Goal: Communication & Community: Ask a question

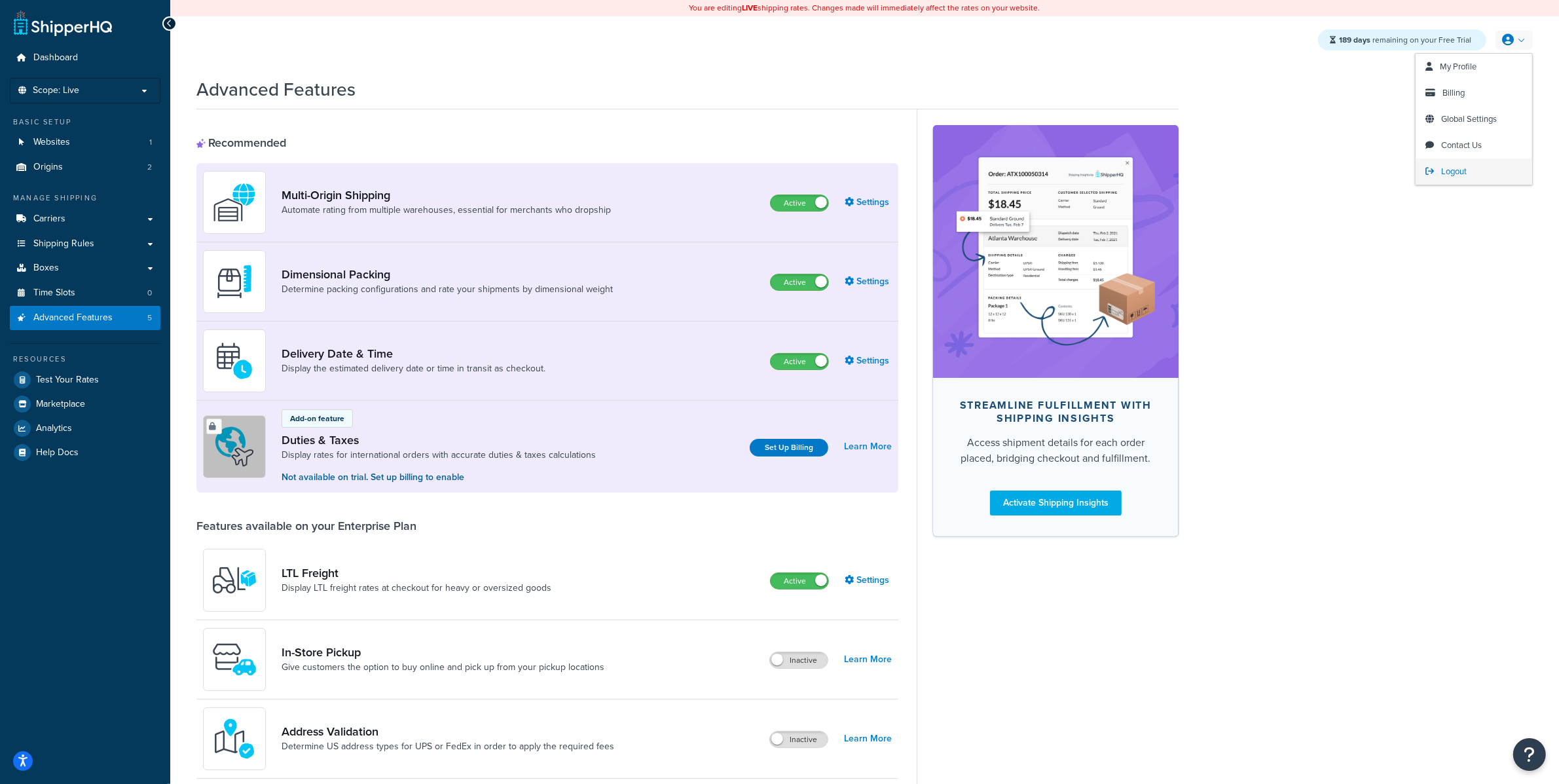
click at [1476, 163] on link "Logout" at bounding box center [1473, 171] width 117 height 26
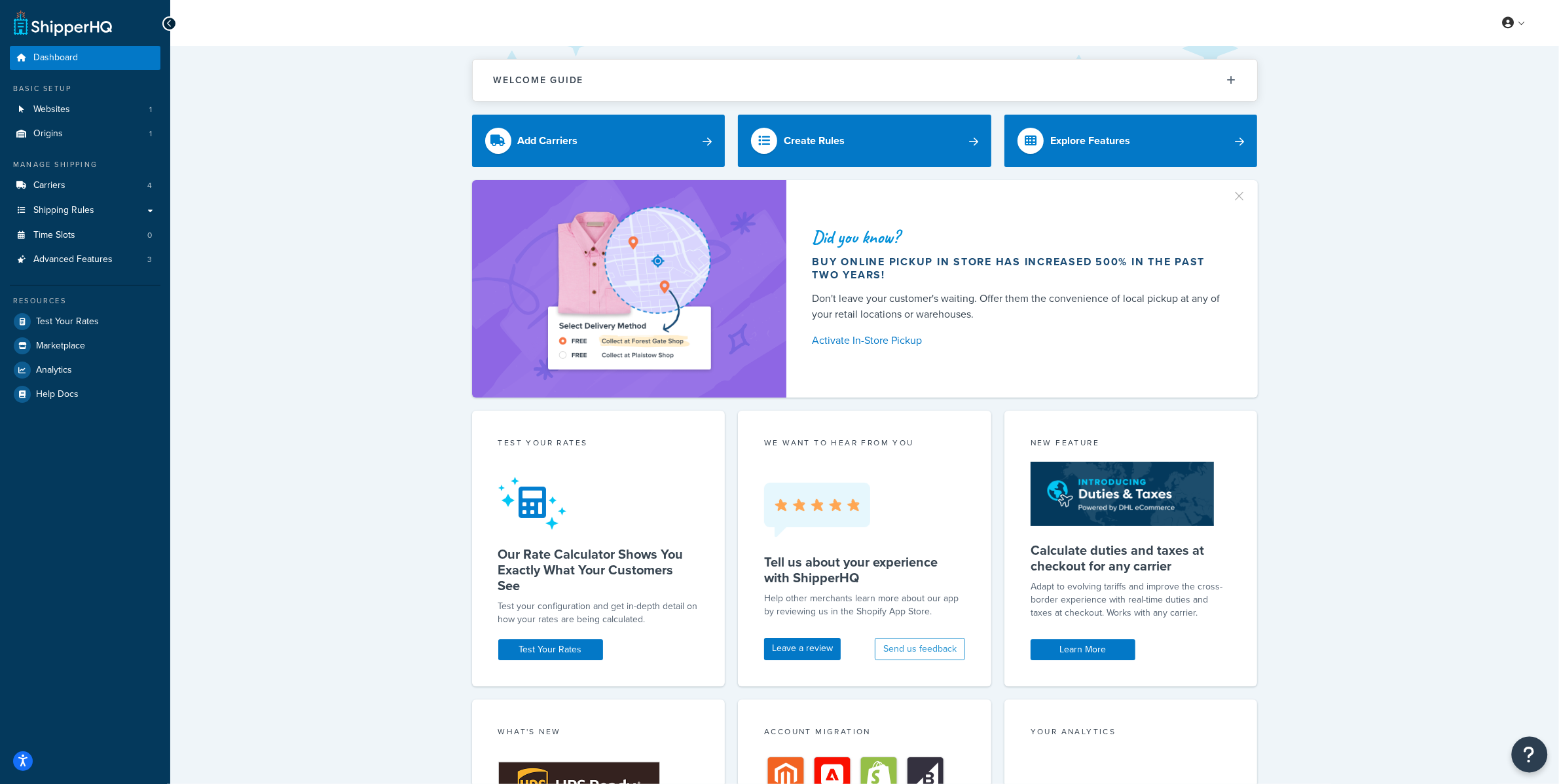
click at [1546, 759] on button "Open Resource Center" at bounding box center [1530, 755] width 36 height 36
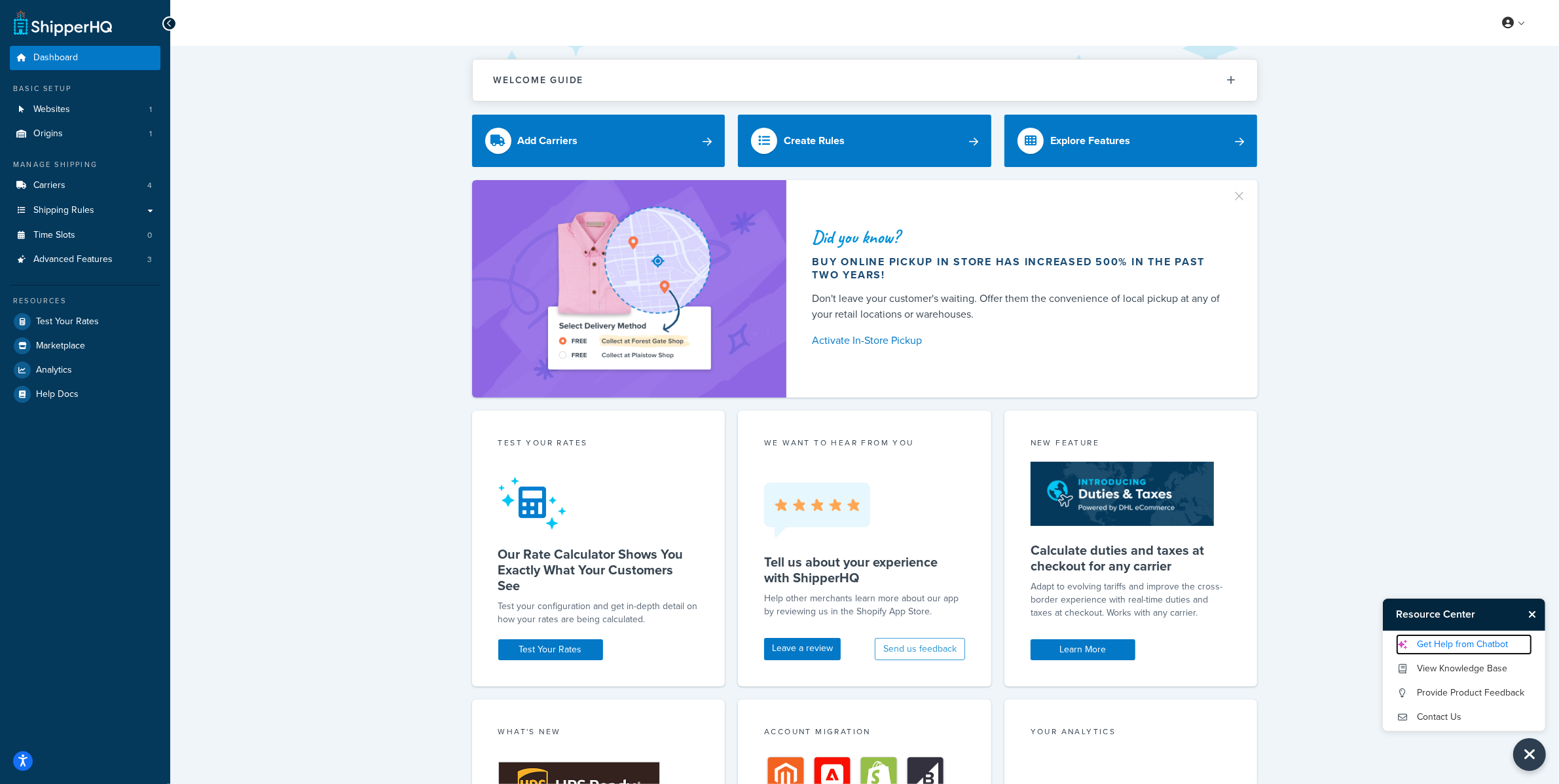
click at [1482, 639] on link "Get Help from Chatbot" at bounding box center [1464, 644] width 136 height 21
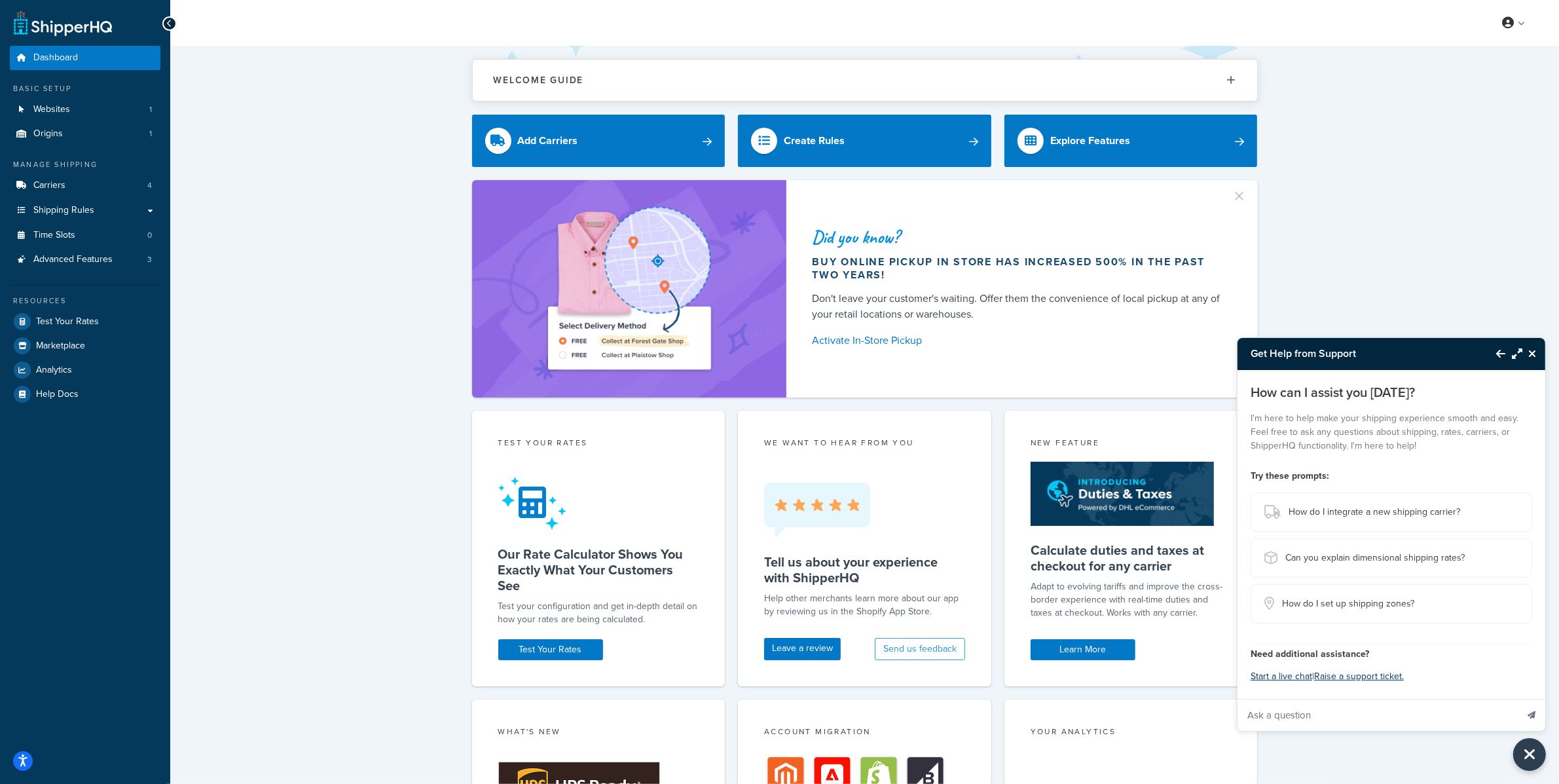
click at [1367, 716] on input "Ask a question" at bounding box center [1377, 714] width 279 height 32
paste input "We've just had an order charged delivery in error. As you'll see below, it's wa…"
type input "We've just had an order charged delivery in error. As you'll see below, it's wa…"
click at [1531, 714] on icon "Send message" at bounding box center [1531, 714] width 8 height 8
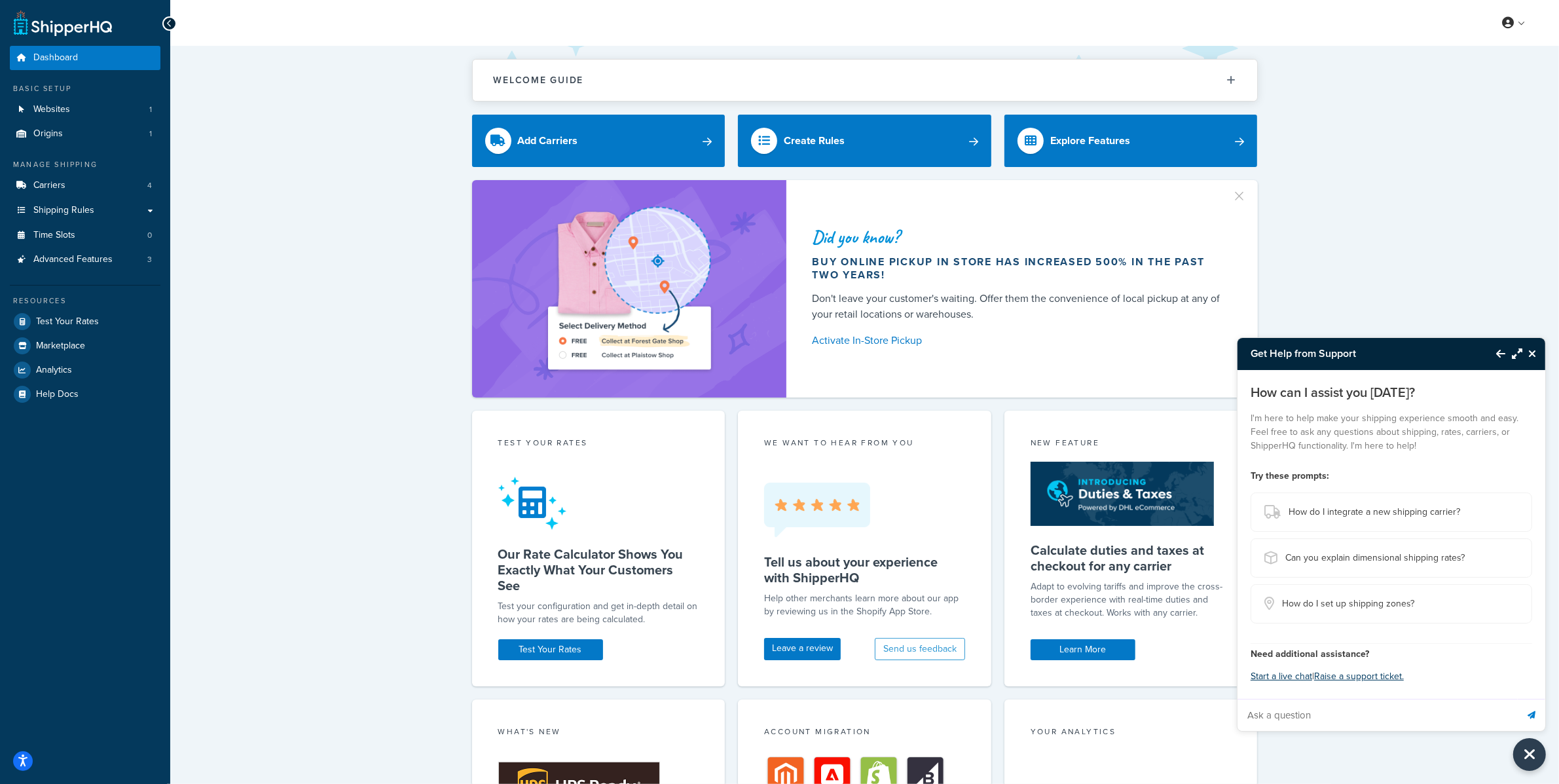
scroll to position [0, 0]
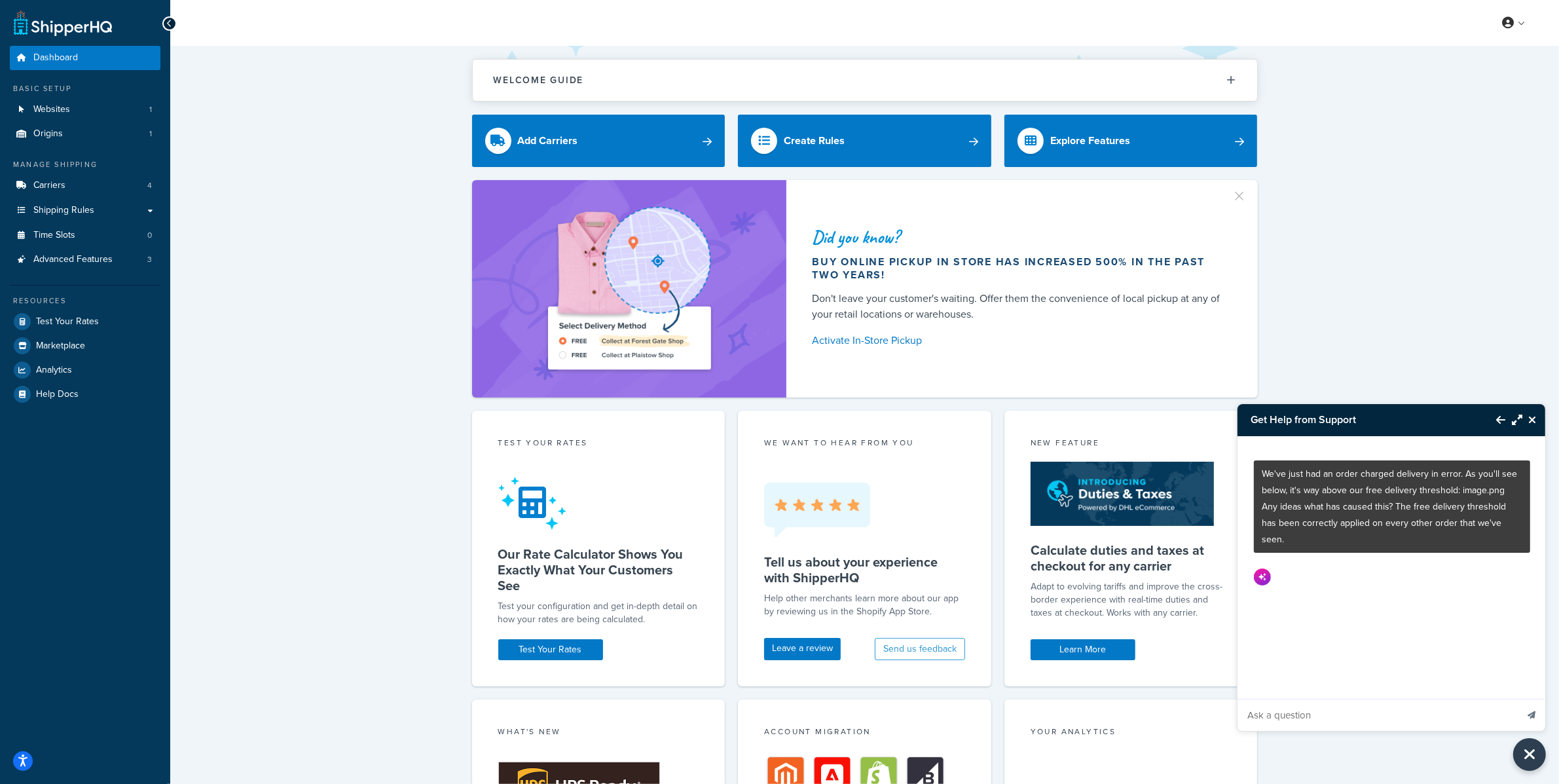
click at [1512, 420] on icon "Maximize Resource Center" at bounding box center [1517, 420] width 11 height 11
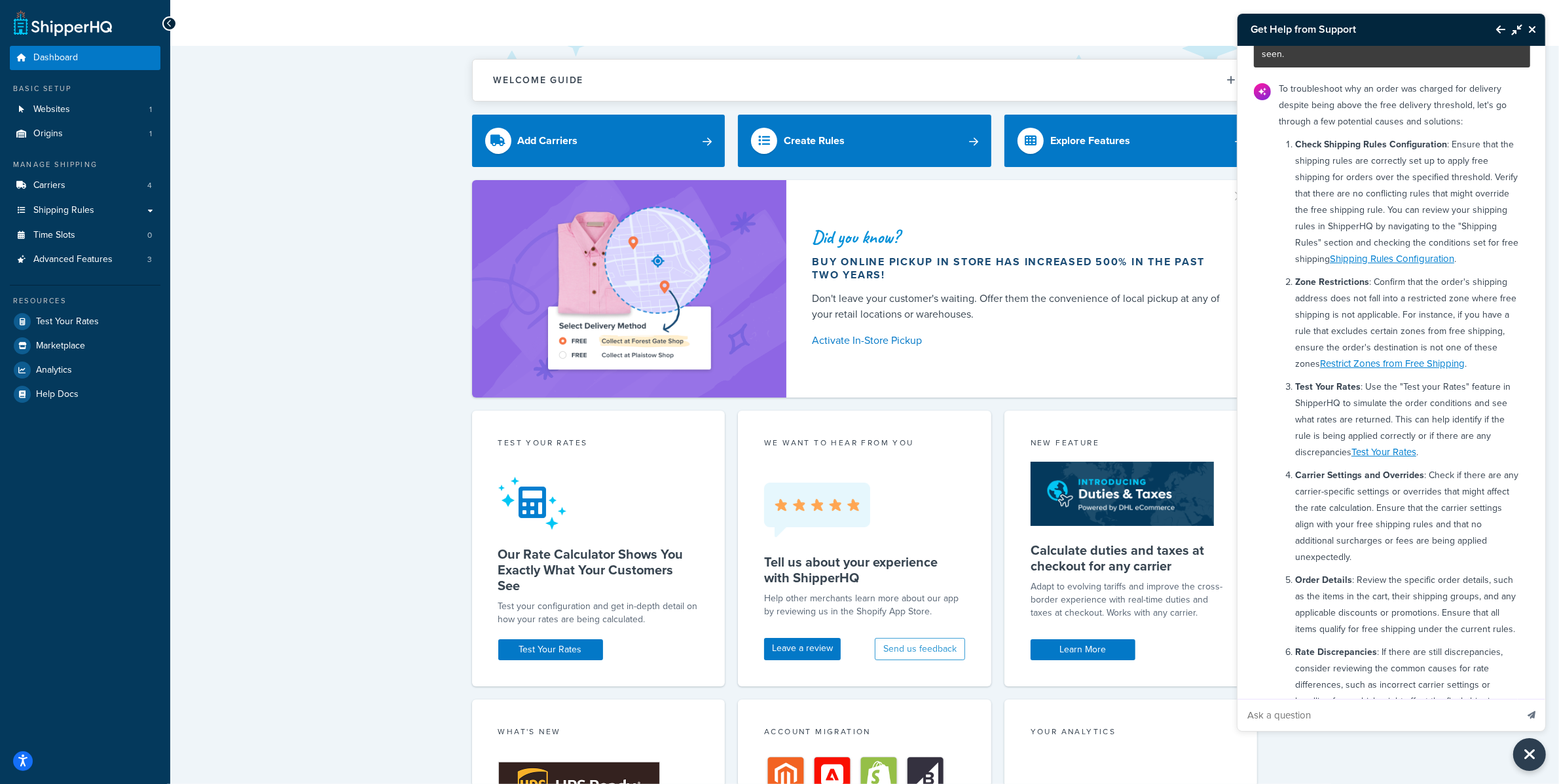
scroll to position [256, 0]
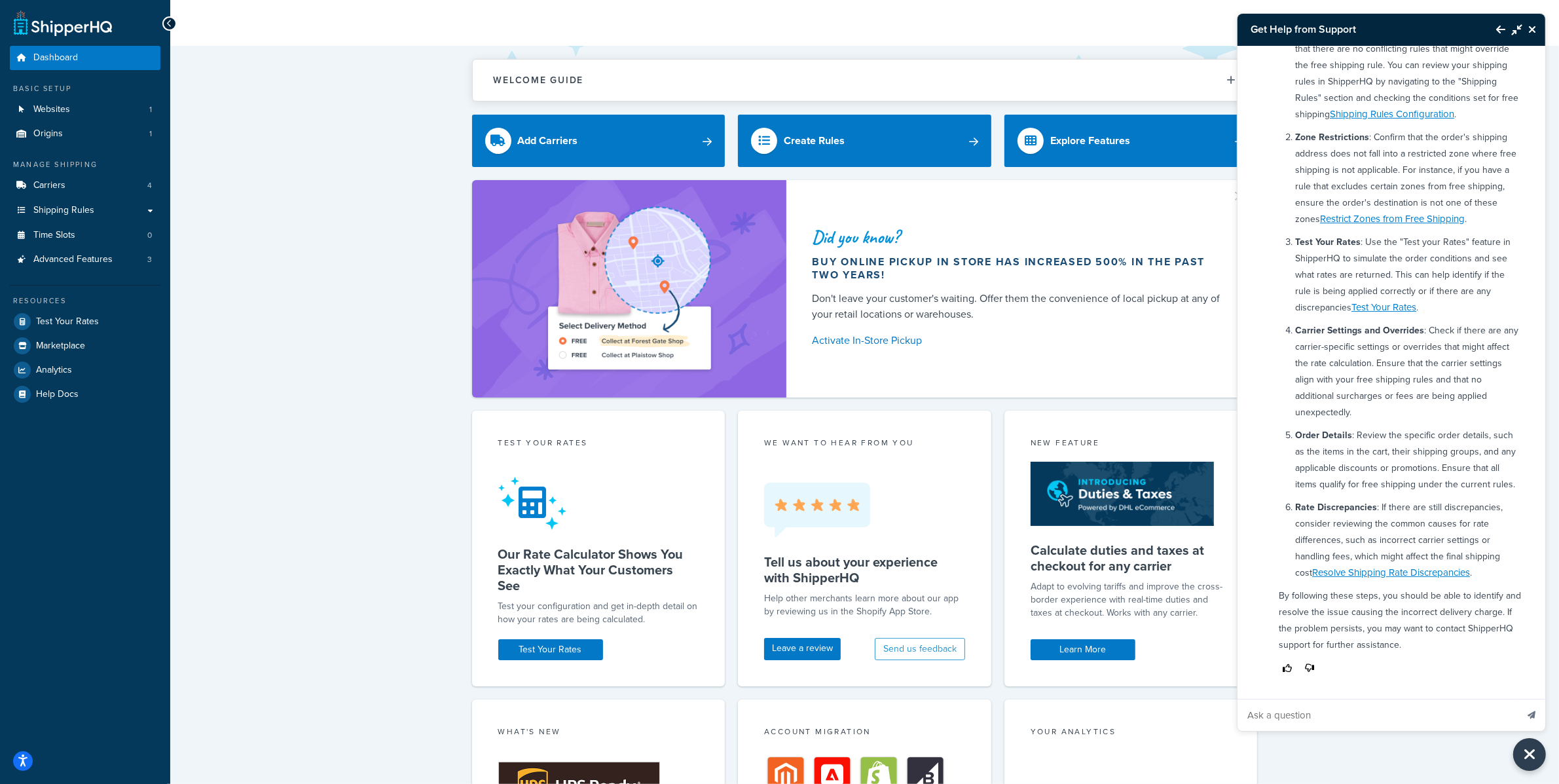
click at [1539, 32] on button "Close Resource Center" at bounding box center [1534, 29] width 23 height 15
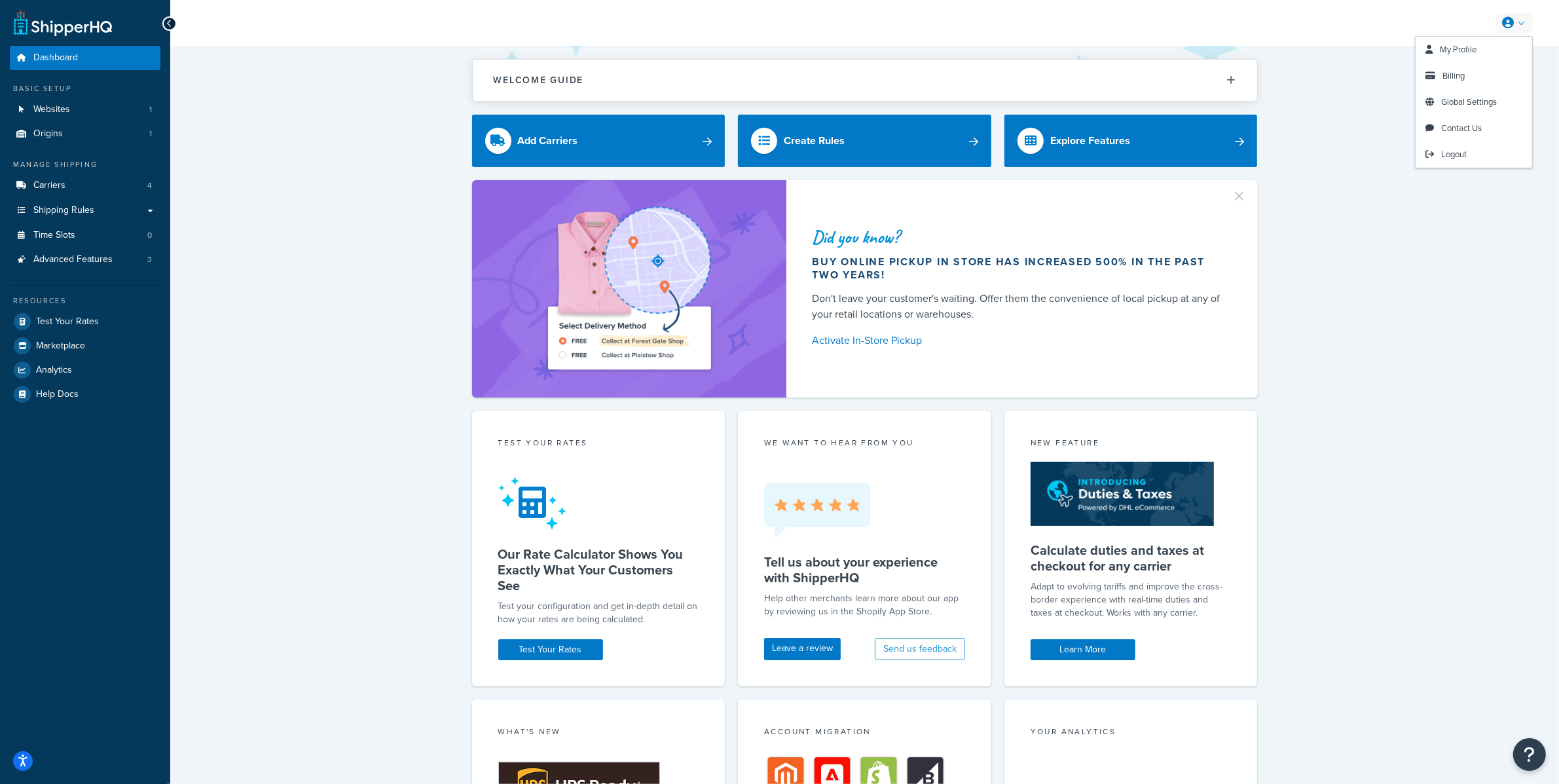
click at [1524, 20] on link at bounding box center [1514, 23] width 37 height 20
click at [1469, 160] on link "Logout" at bounding box center [1473, 154] width 117 height 26
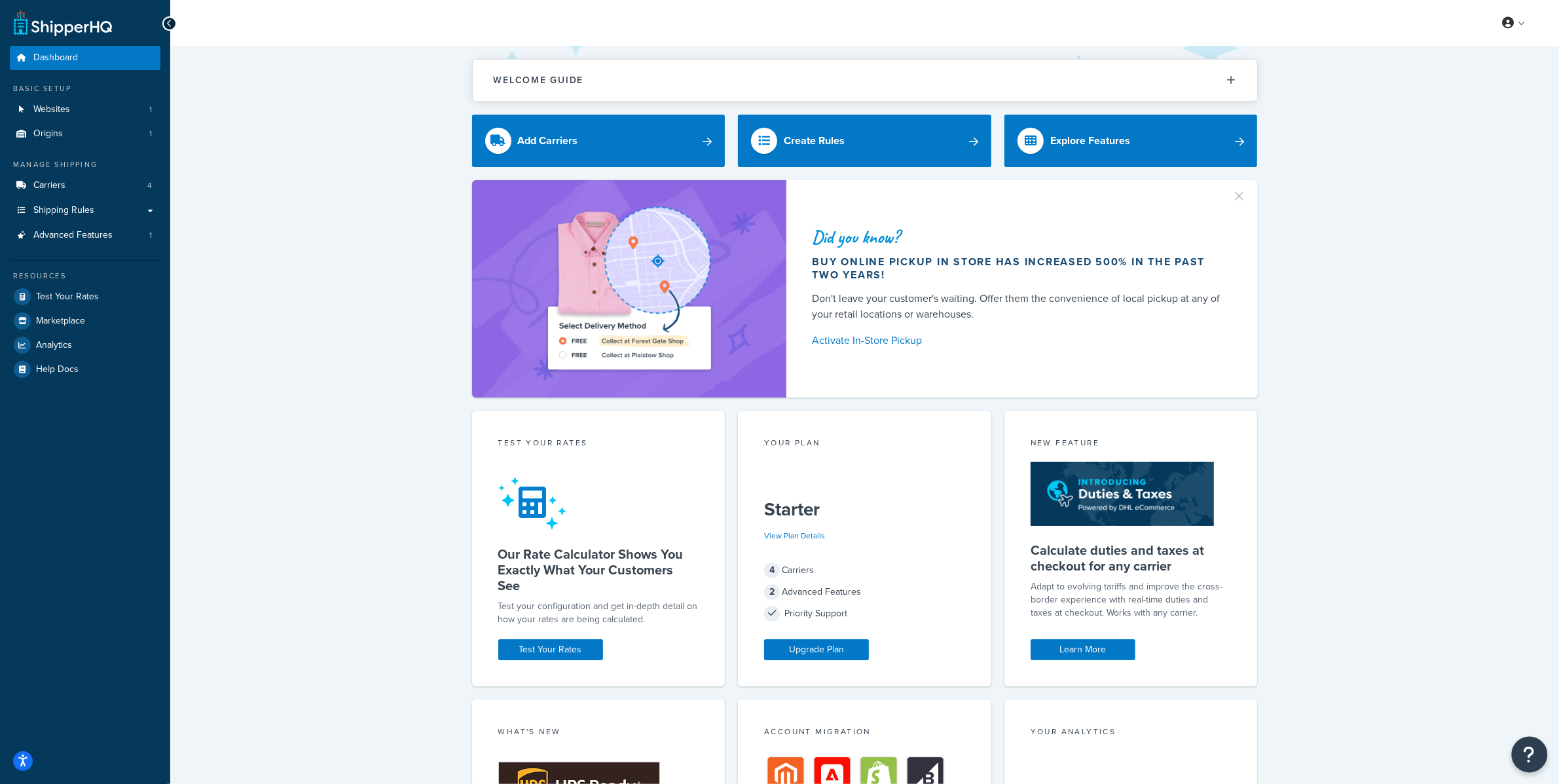
click at [1532, 743] on button "Open Resource Center" at bounding box center [1530, 755] width 36 height 36
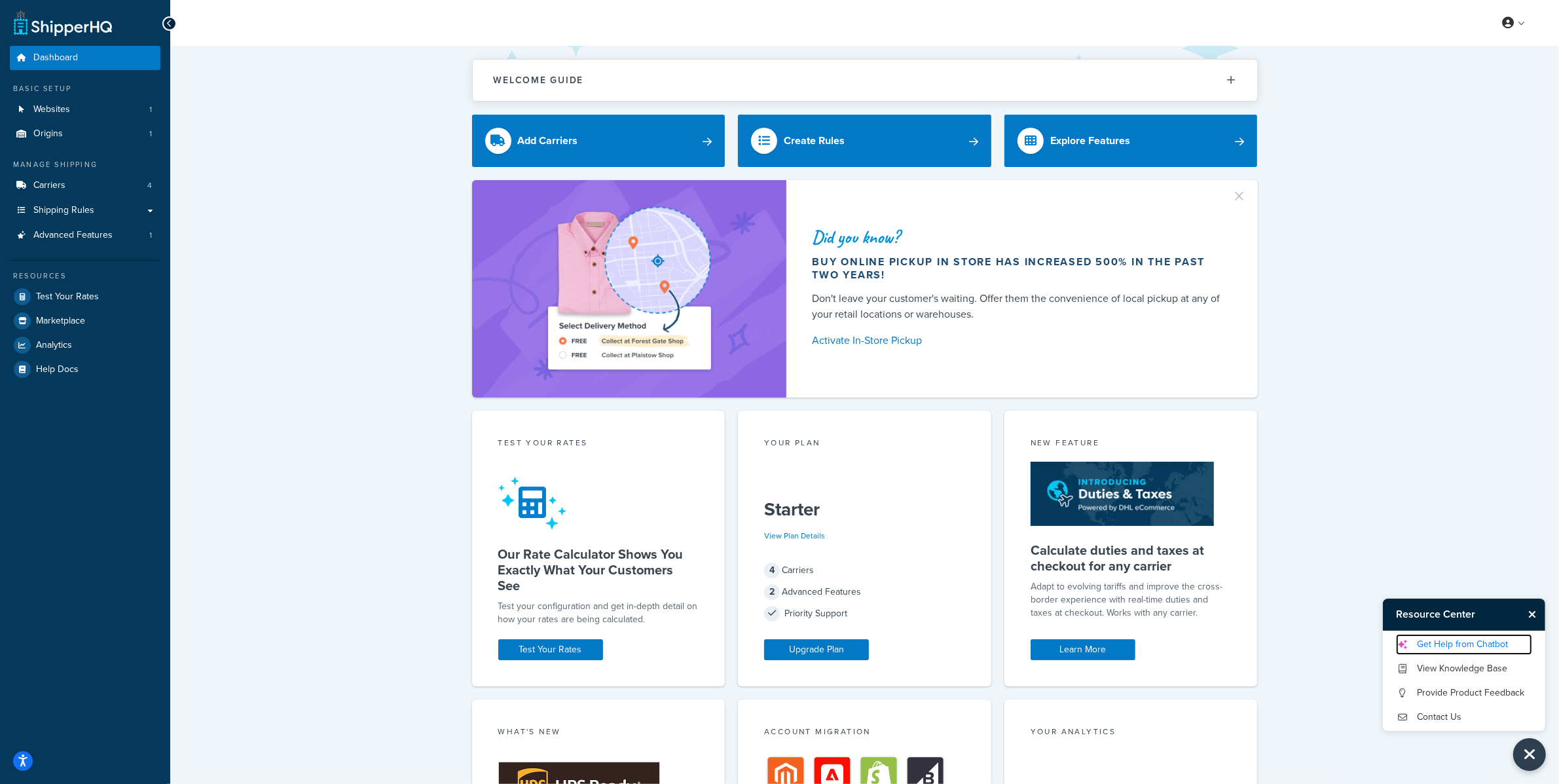
click at [1463, 642] on link "Get Help from Chatbot" at bounding box center [1464, 644] width 136 height 21
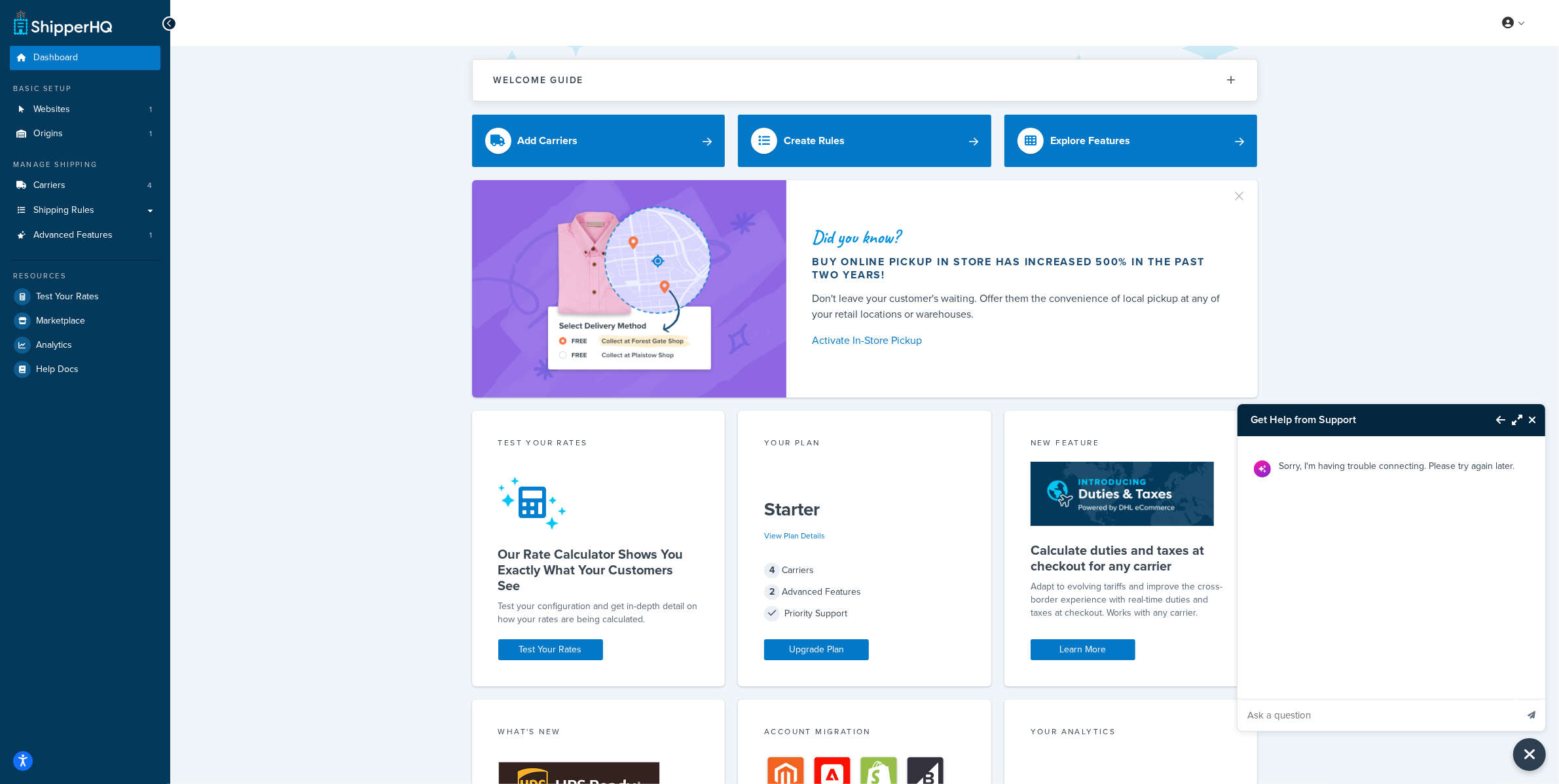
click at [1495, 411] on button "Back to Resource Center" at bounding box center [1494, 419] width 23 height 30
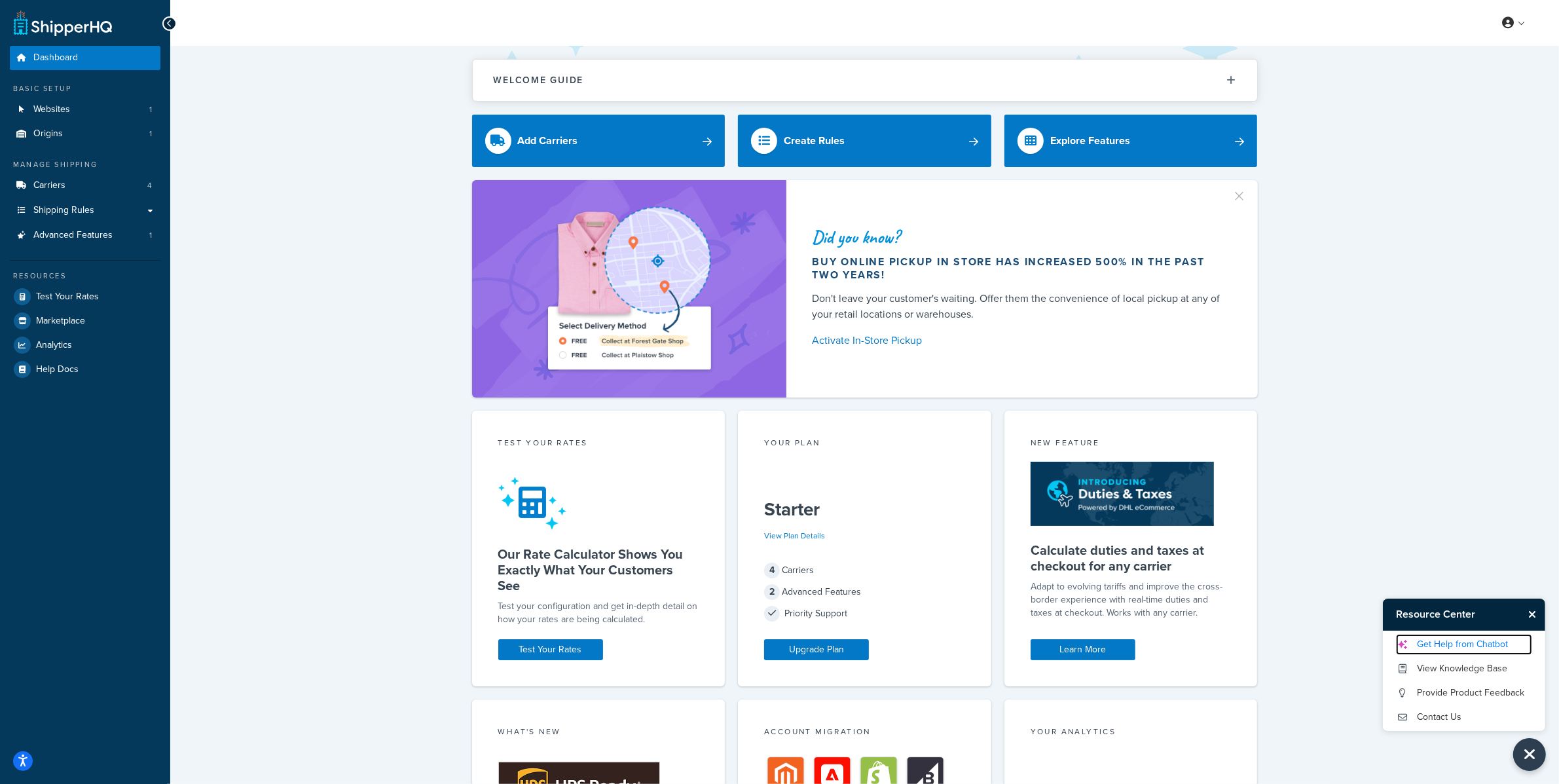
click at [1486, 641] on link "Get Help from Chatbot" at bounding box center [1464, 644] width 136 height 21
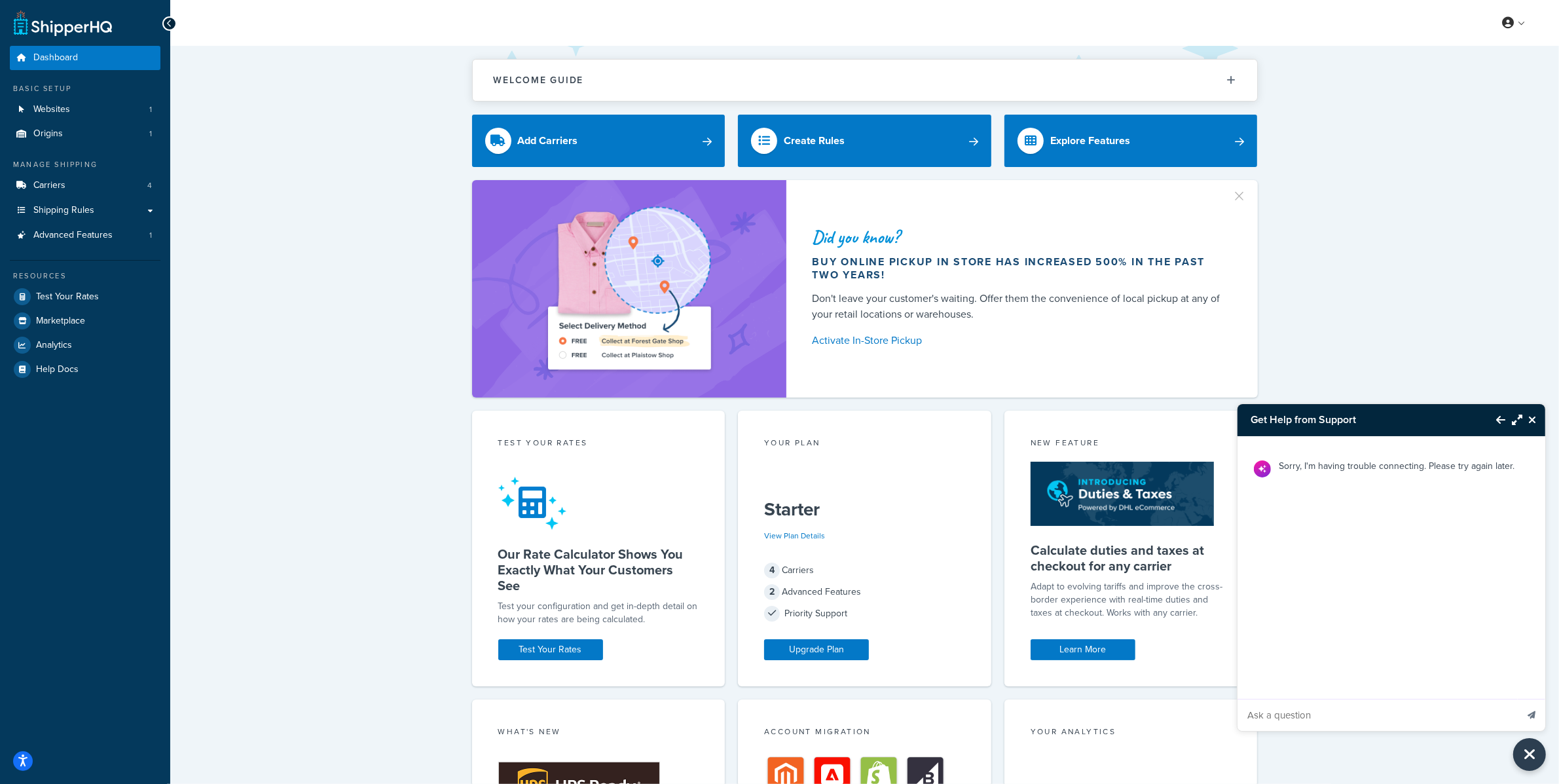
click at [1501, 415] on icon "Back to Resource Center" at bounding box center [1501, 420] width 9 height 11
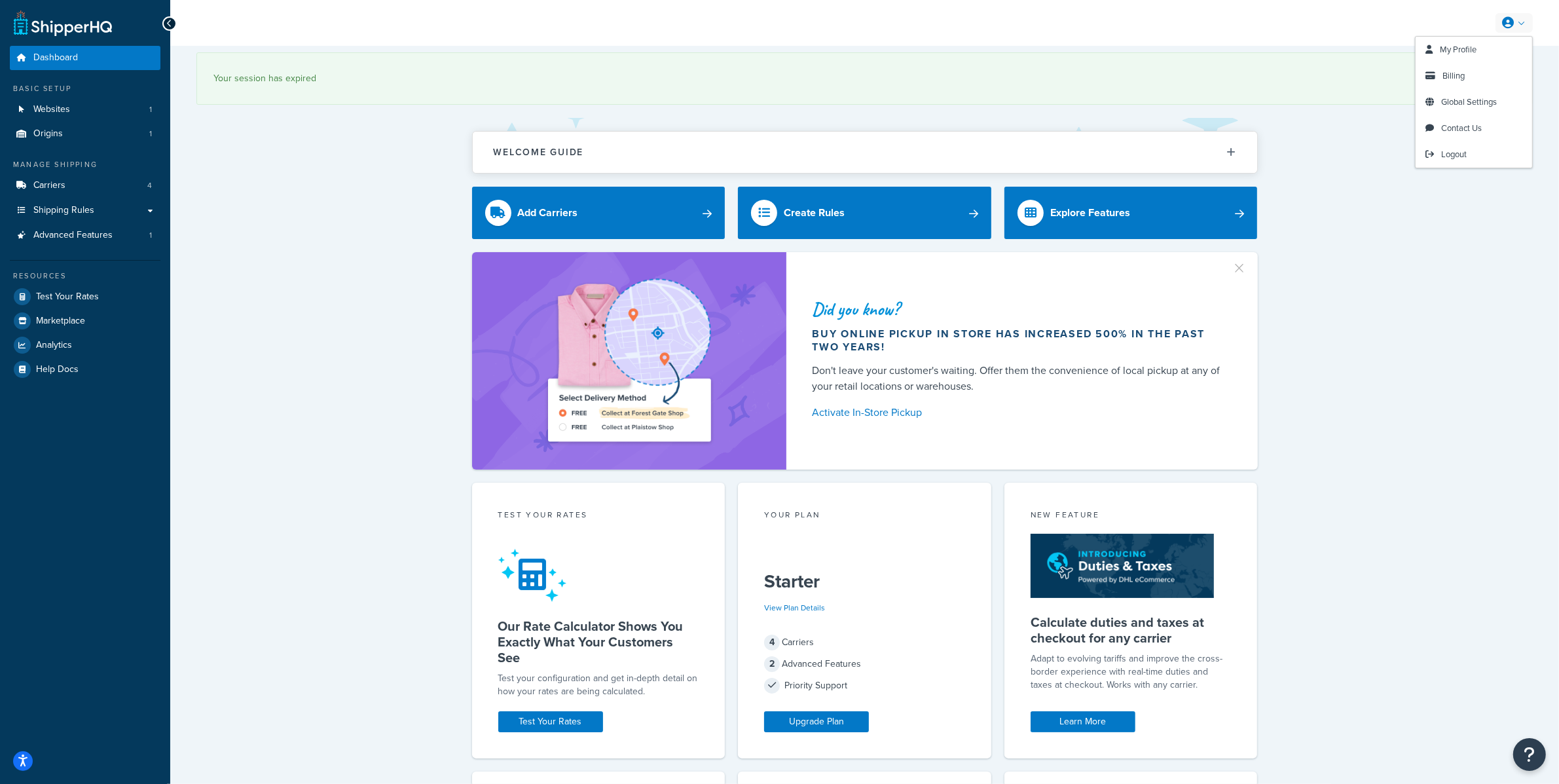
click at [1521, 25] on link at bounding box center [1514, 23] width 37 height 20
click at [1518, 746] on button "Open Resource Center" at bounding box center [1530, 755] width 36 height 36
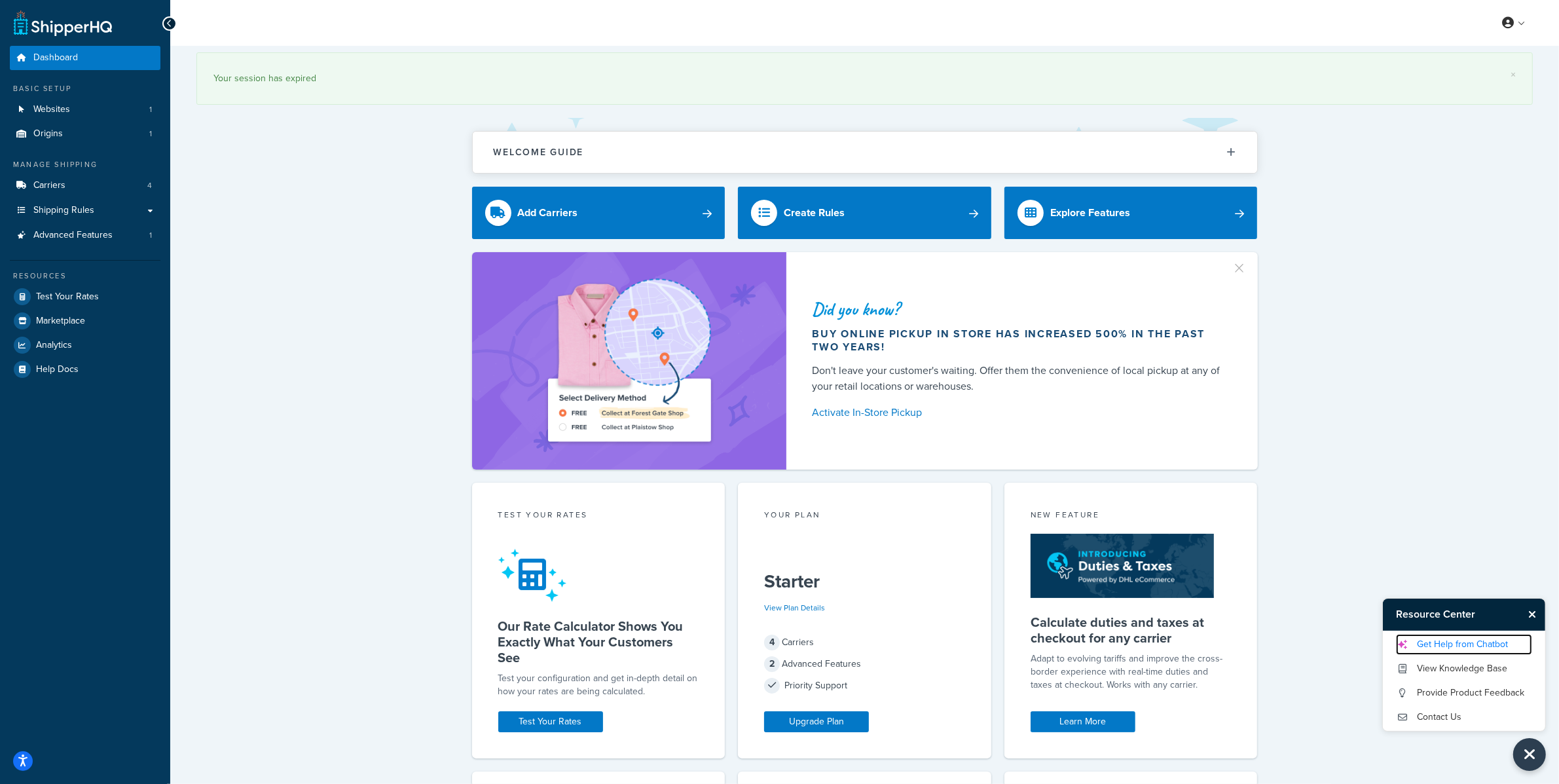
click at [1438, 647] on link "Get Help from Chatbot" at bounding box center [1464, 644] width 136 height 21
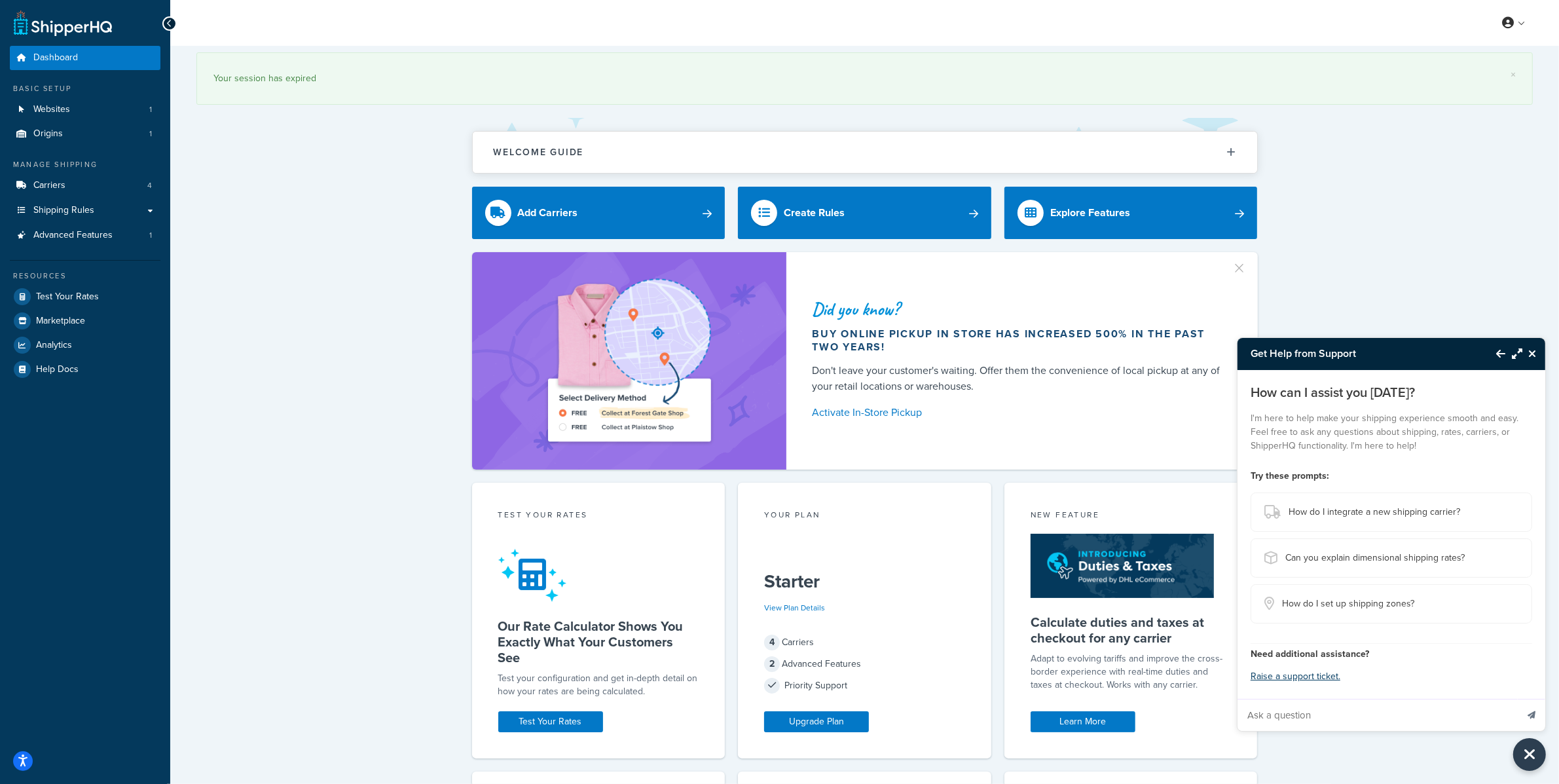
click at [1406, 714] on input "Ask a question" at bounding box center [1377, 714] width 279 height 32
paste input "Hello - store longislandwatch.com. Hope you can see my orders. . . order 376131…"
type input "Hello - store [DOMAIN_NAME]. Hope you can see my orders. . . order 376131 got f…"
click at [480, 414] on div at bounding box center [630, 360] width 314 height 218
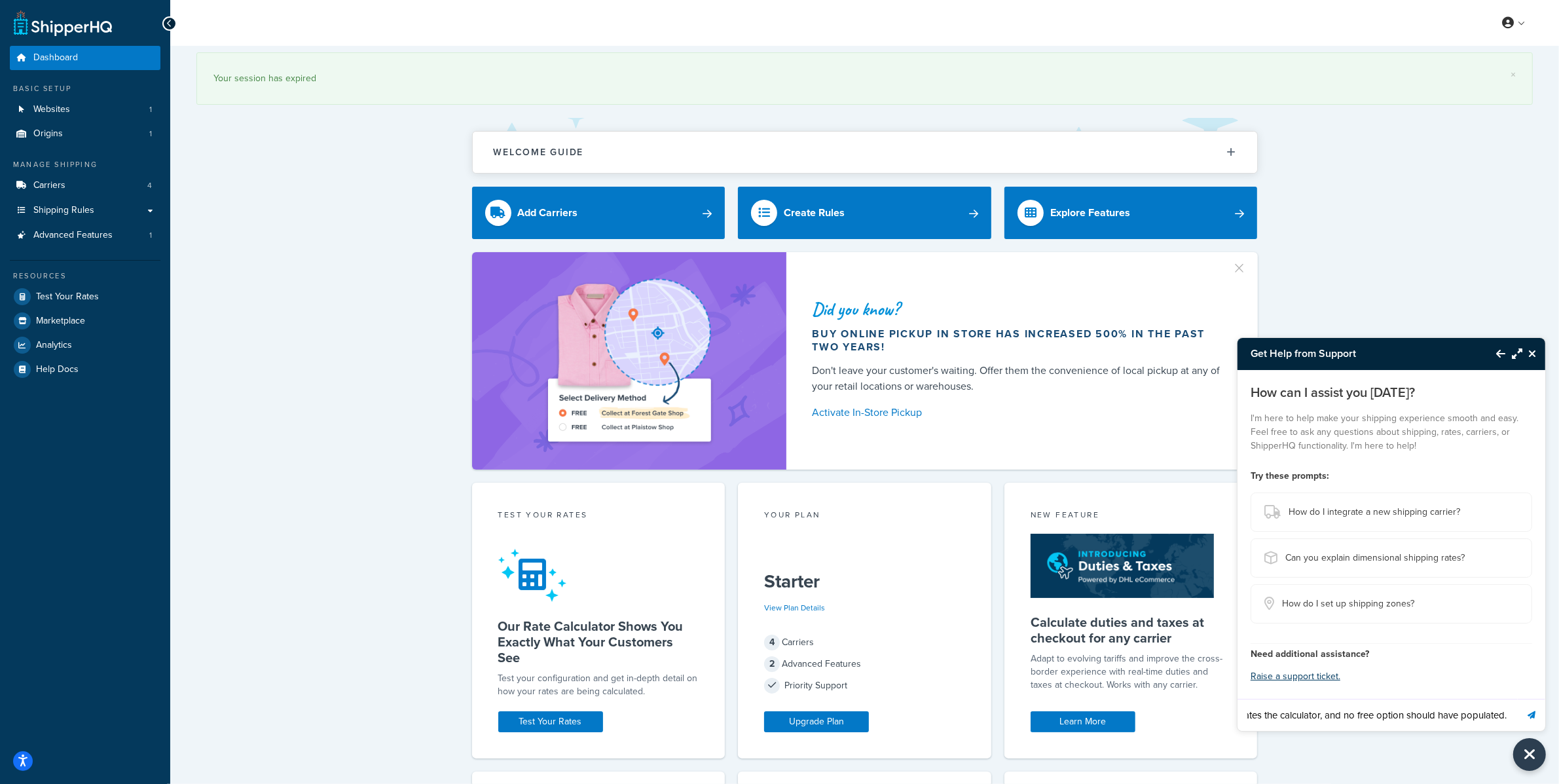
scroll to position [0, 0]
click at [116, 98] on link "Websites 1" at bounding box center [85, 109] width 151 height 24
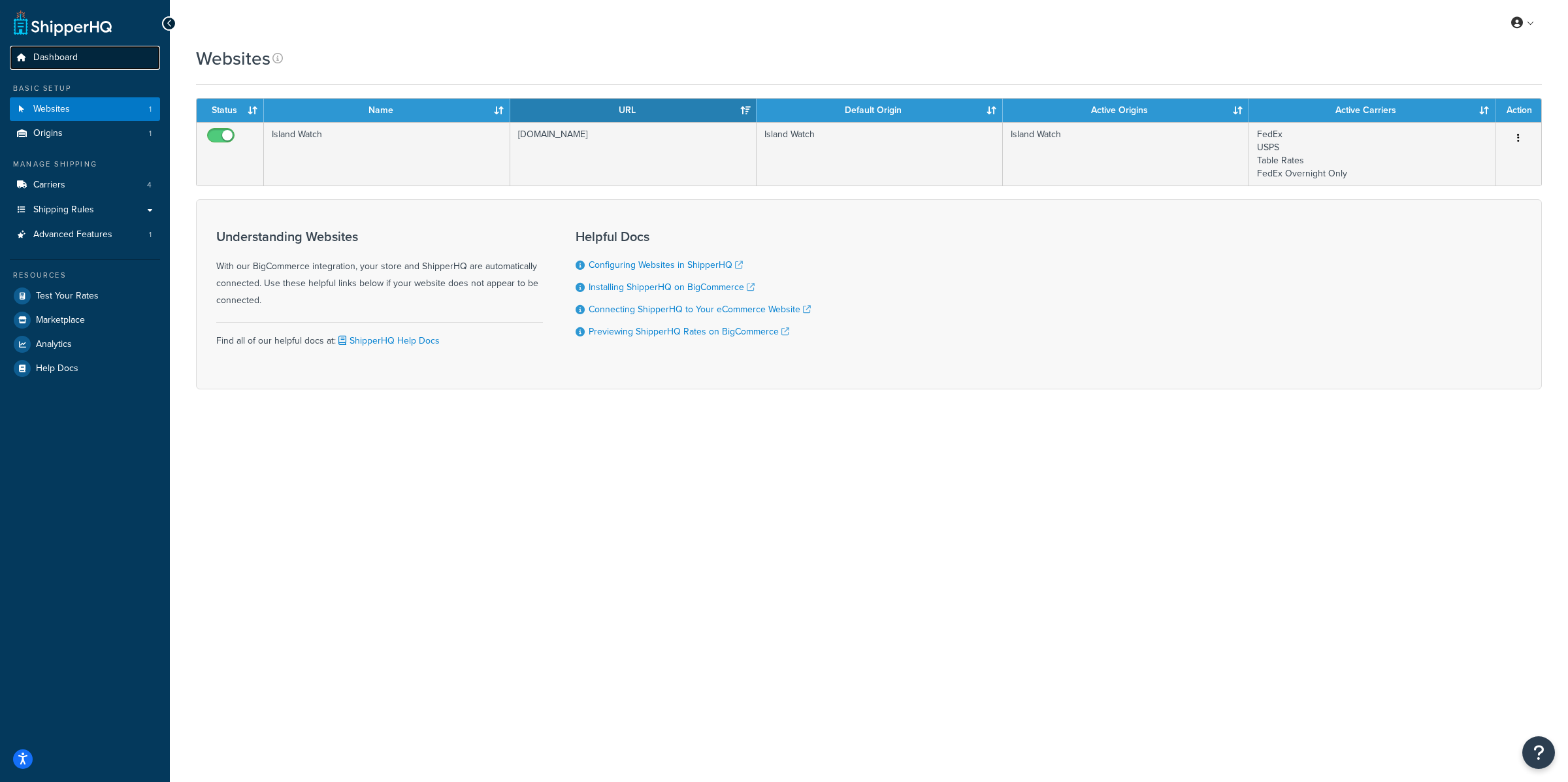
click at [110, 60] on link "Dashboard" at bounding box center [85, 58] width 150 height 24
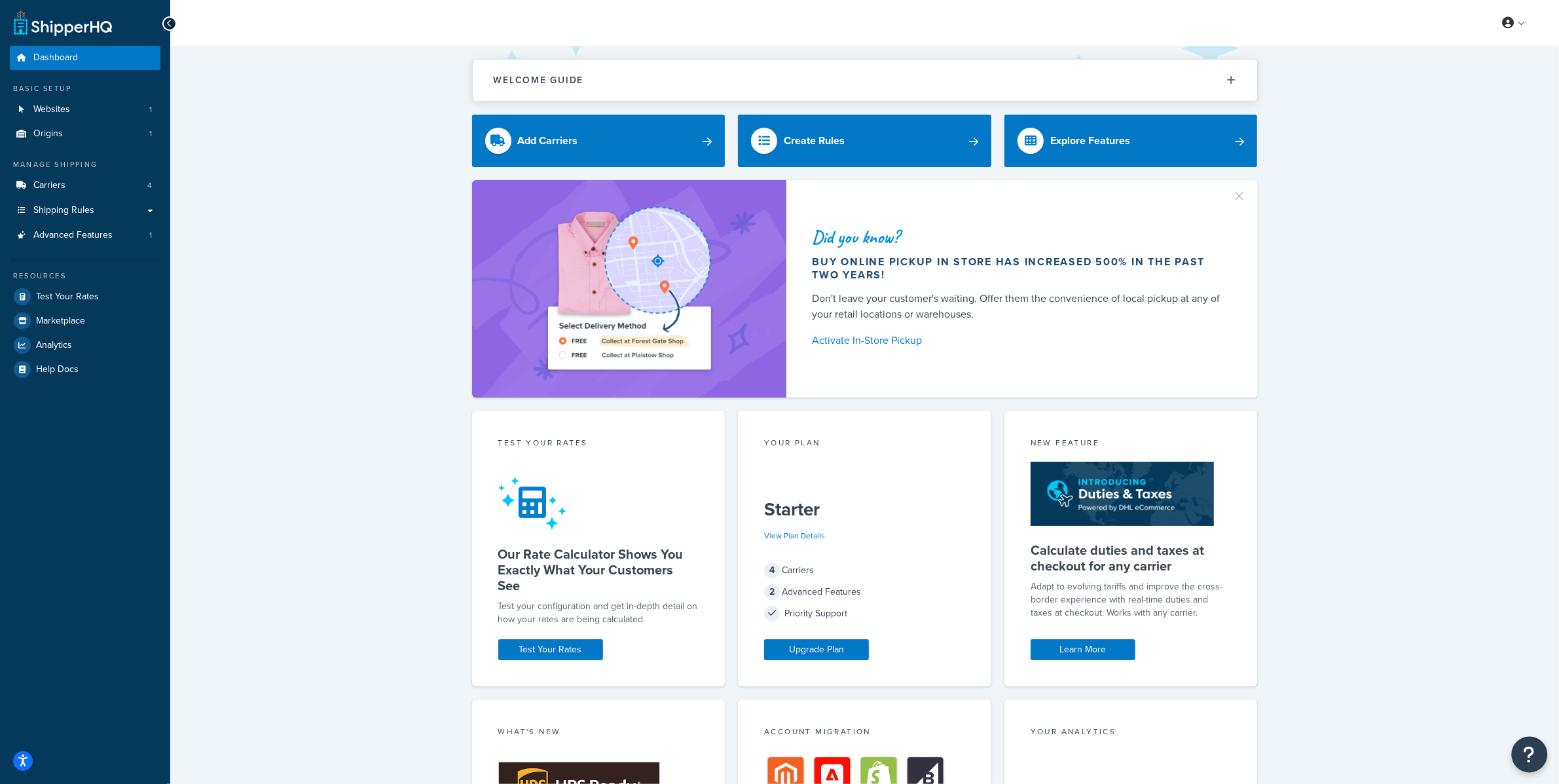
click at [1527, 747] on icon "Open Resource Center" at bounding box center [1530, 754] width 13 height 18
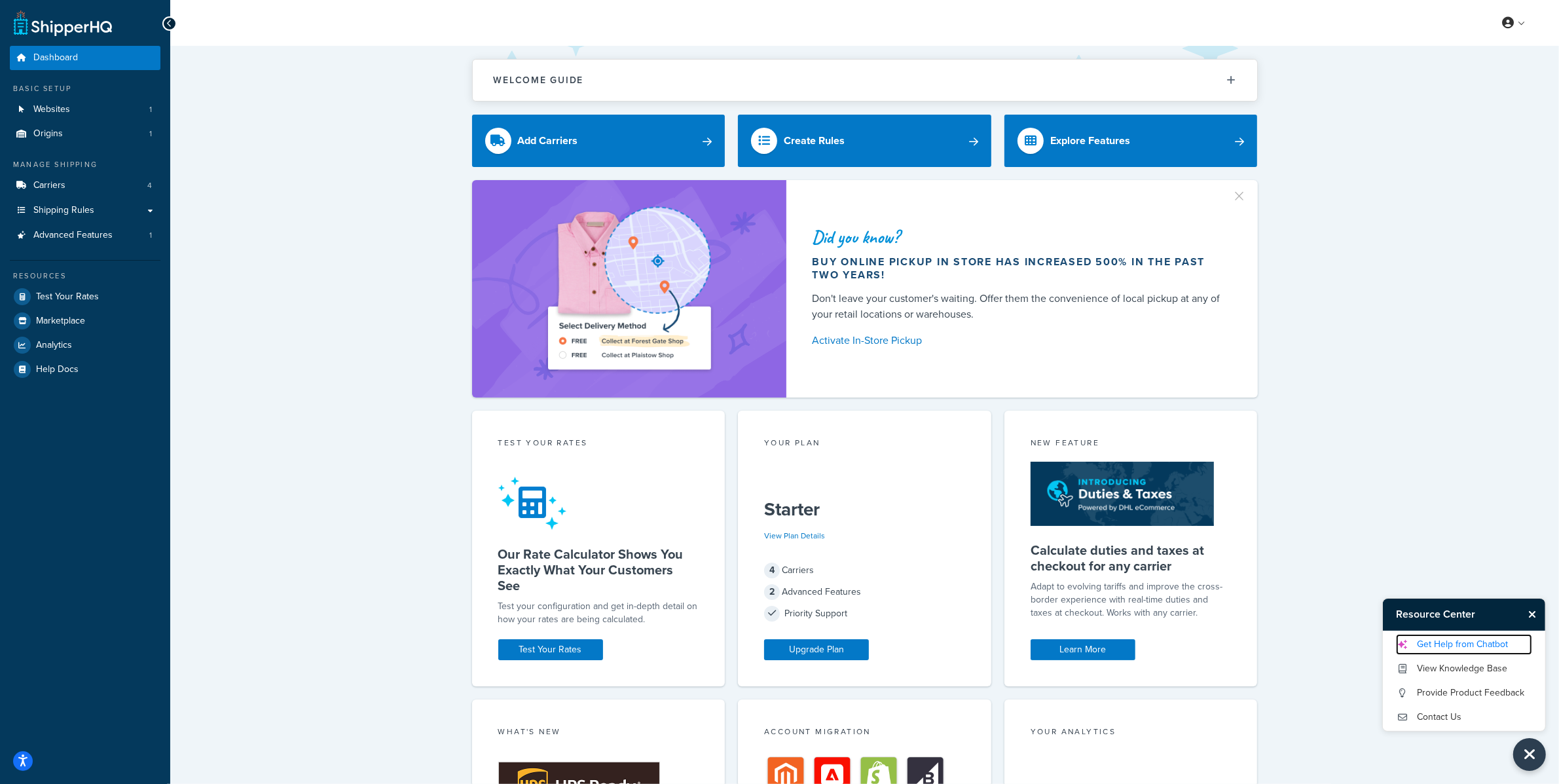
click at [1442, 644] on link "Get Help from Chatbot" at bounding box center [1464, 644] width 136 height 21
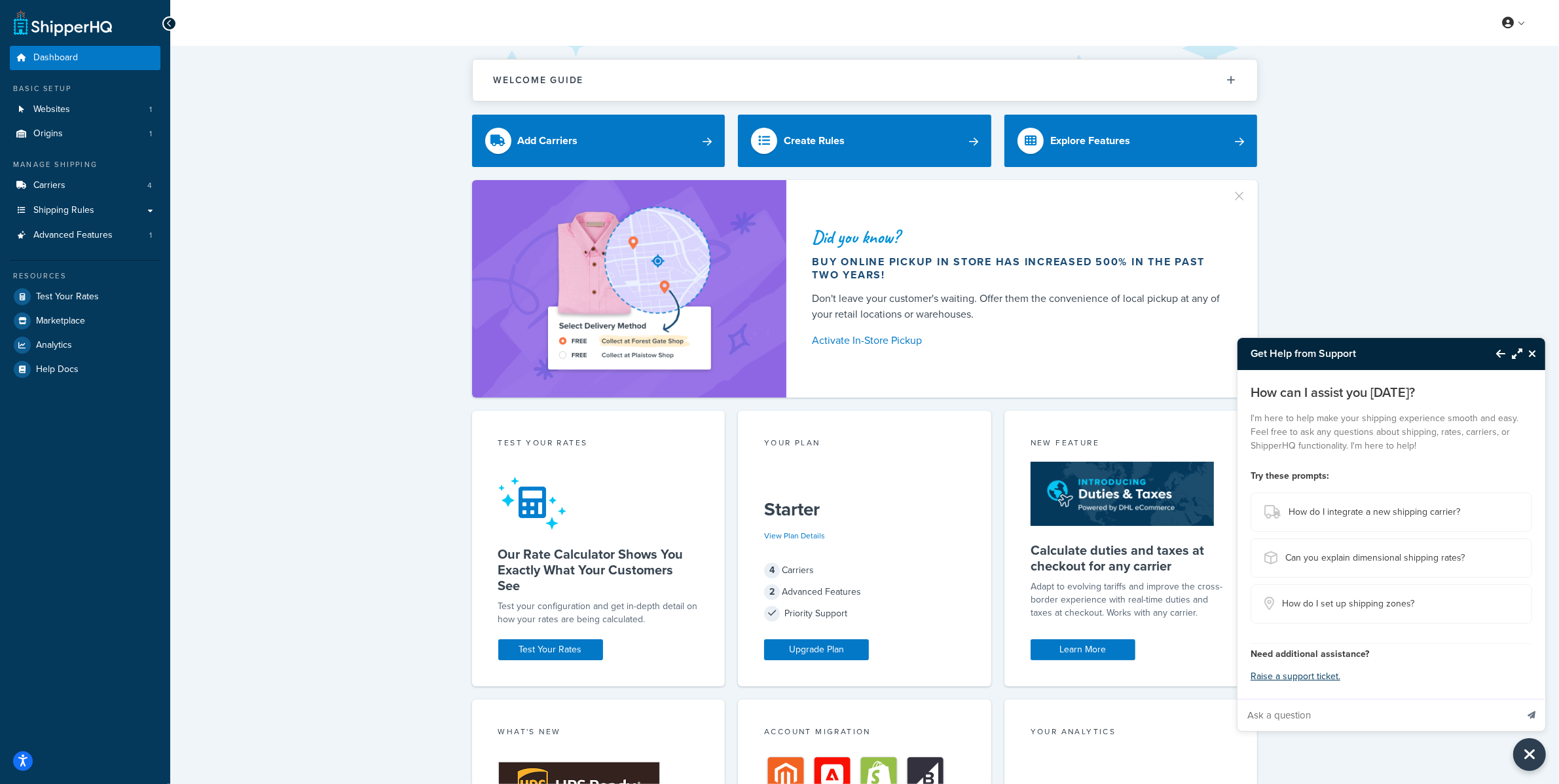
click at [1340, 704] on input "Ask a question" at bounding box center [1377, 714] width 279 height 32
paste input "Hello - store longislandwatch.com. Hope you can see my orders. . . order 376131…"
type input "Hello - store longislandwatch.com. Hope you can see my orders. . . order 376131…"
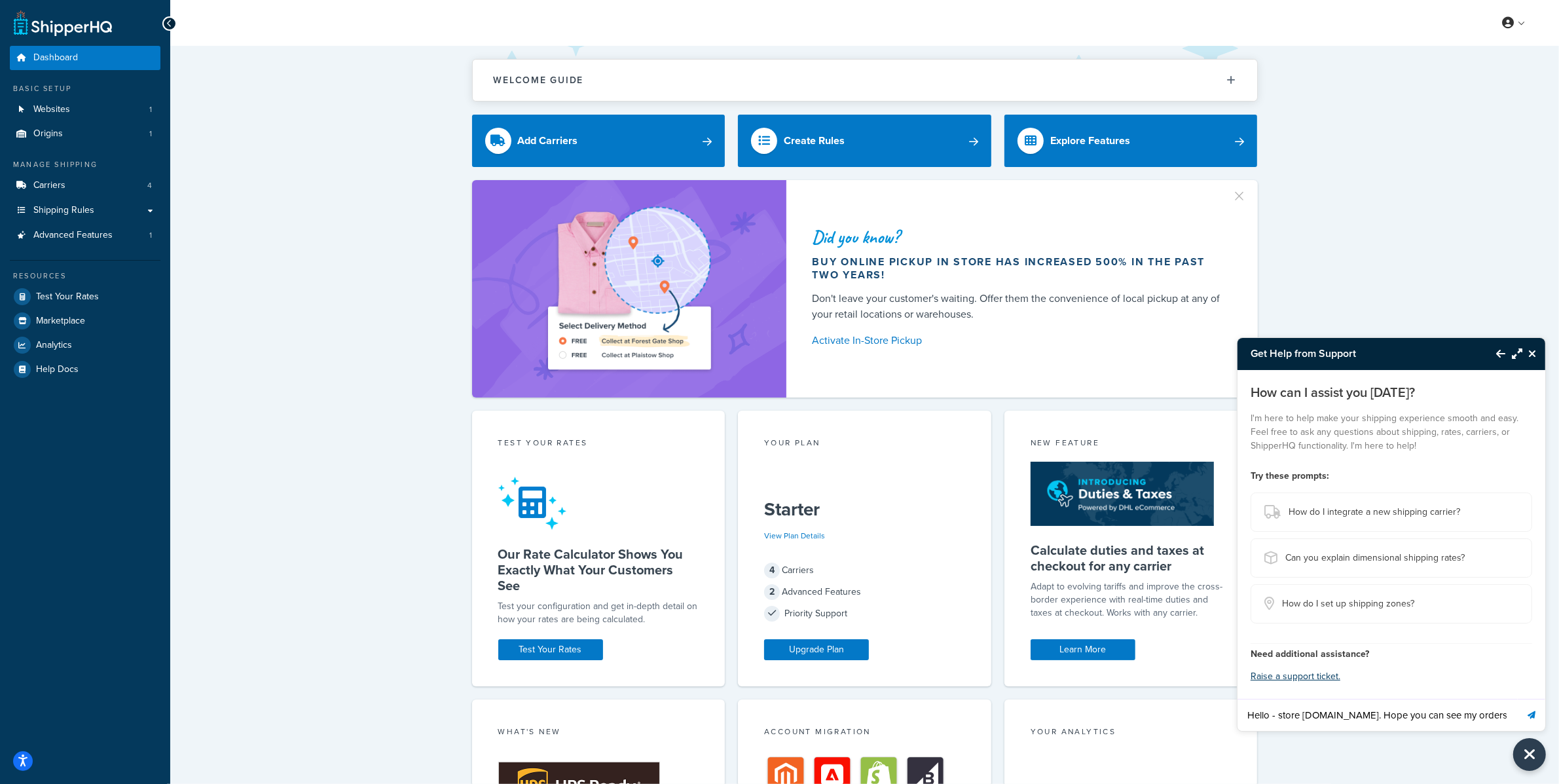
click at [1533, 718] on button "Send message" at bounding box center [1532, 715] width 27 height 33
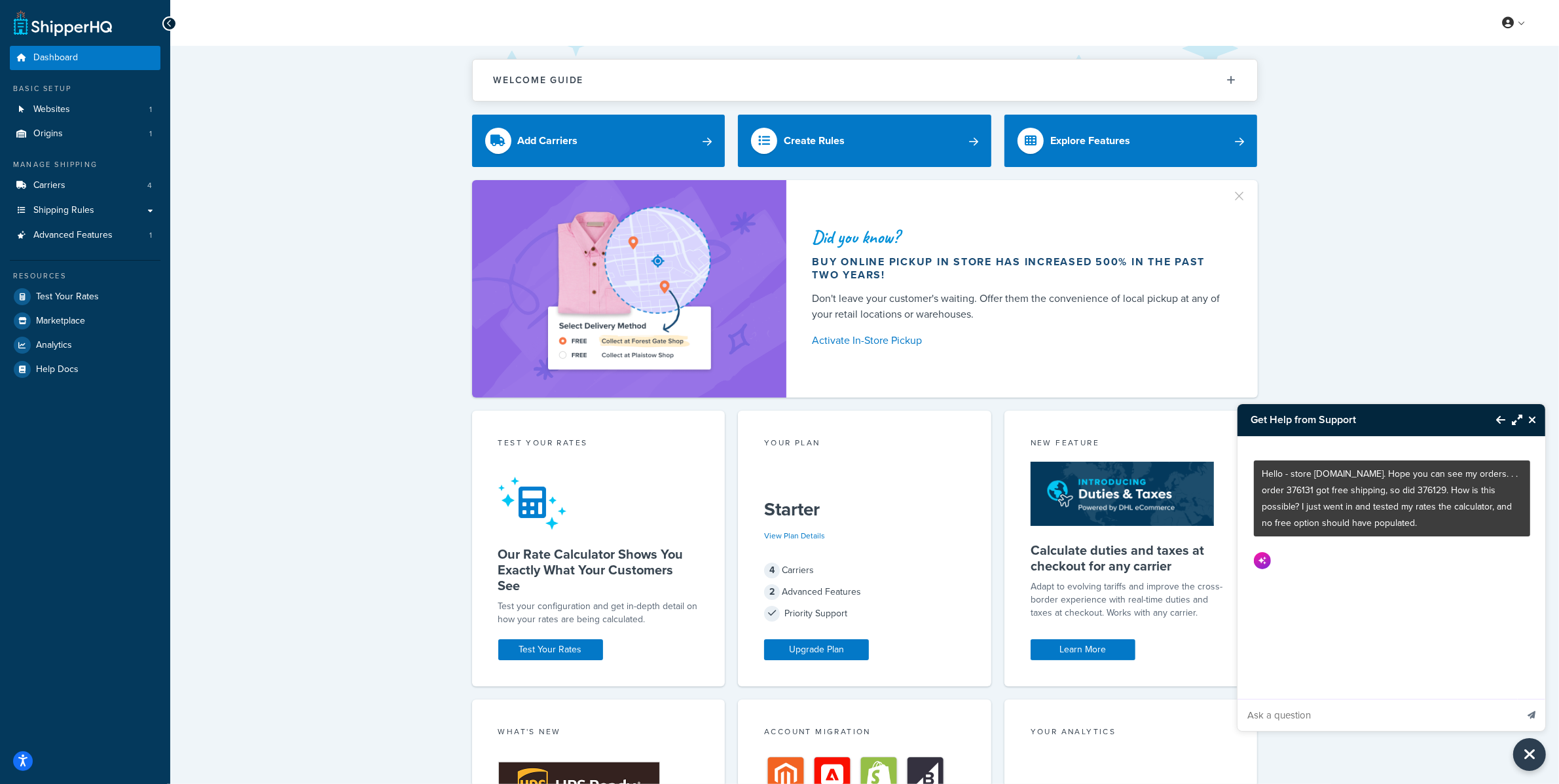
click at [1515, 424] on icon "Maximize Resource Center" at bounding box center [1517, 420] width 11 height 11
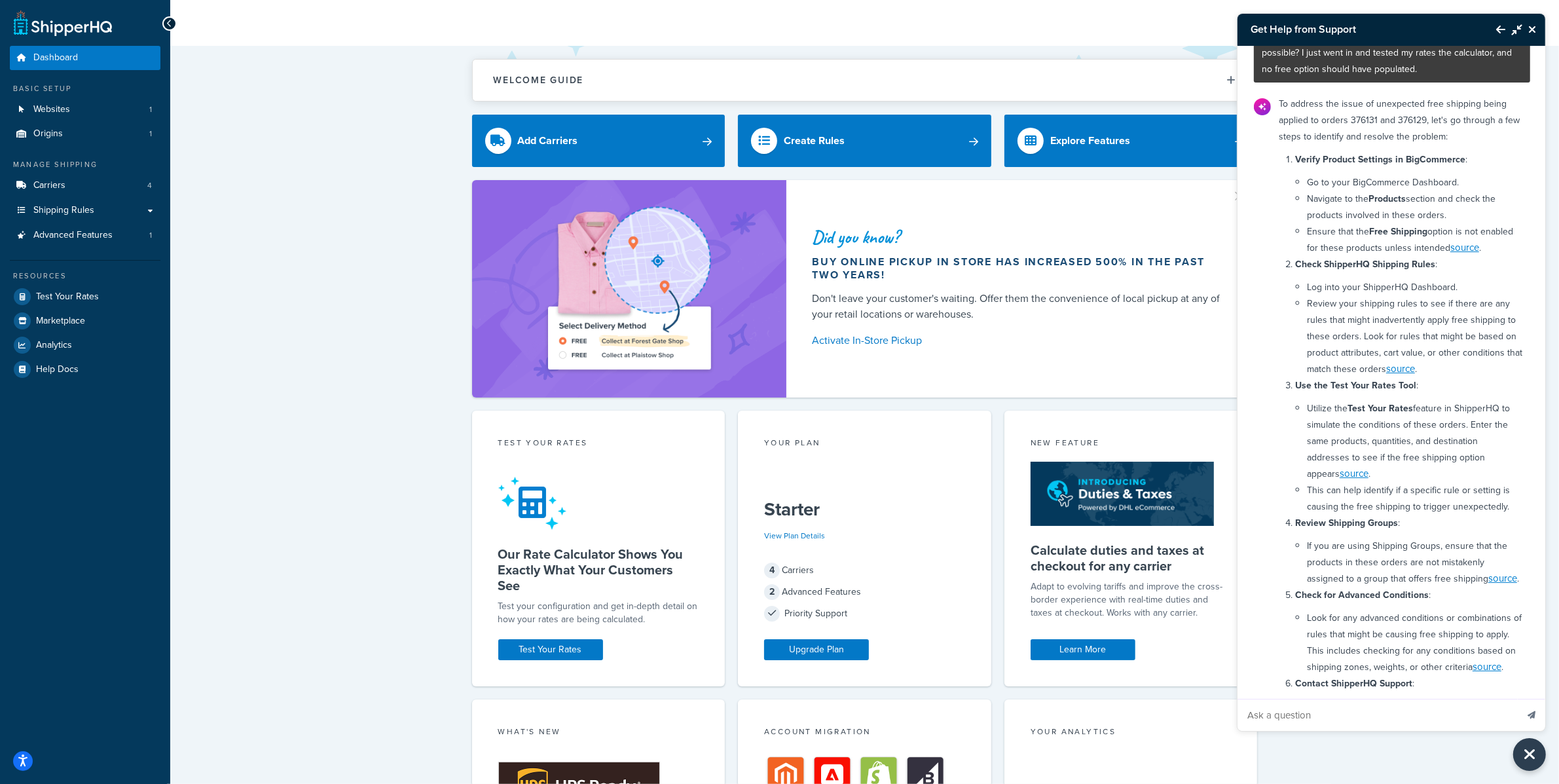
scroll to position [63, 0]
click at [1531, 30] on icon "Close Resource Center" at bounding box center [1532, 30] width 8 height 11
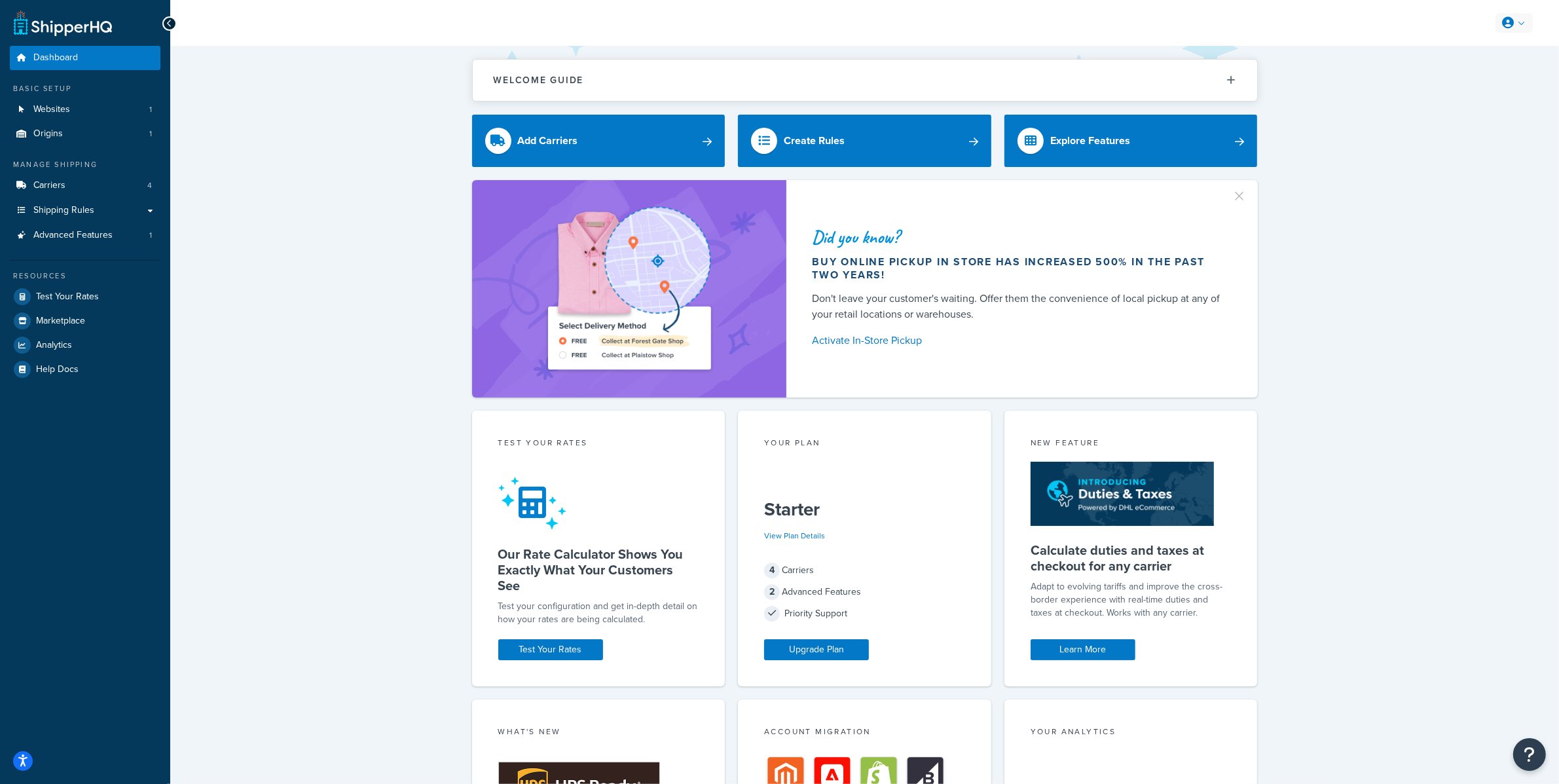
click at [1520, 25] on link at bounding box center [1514, 23] width 37 height 20
click at [1452, 155] on span "Logout" at bounding box center [1454, 154] width 25 height 13
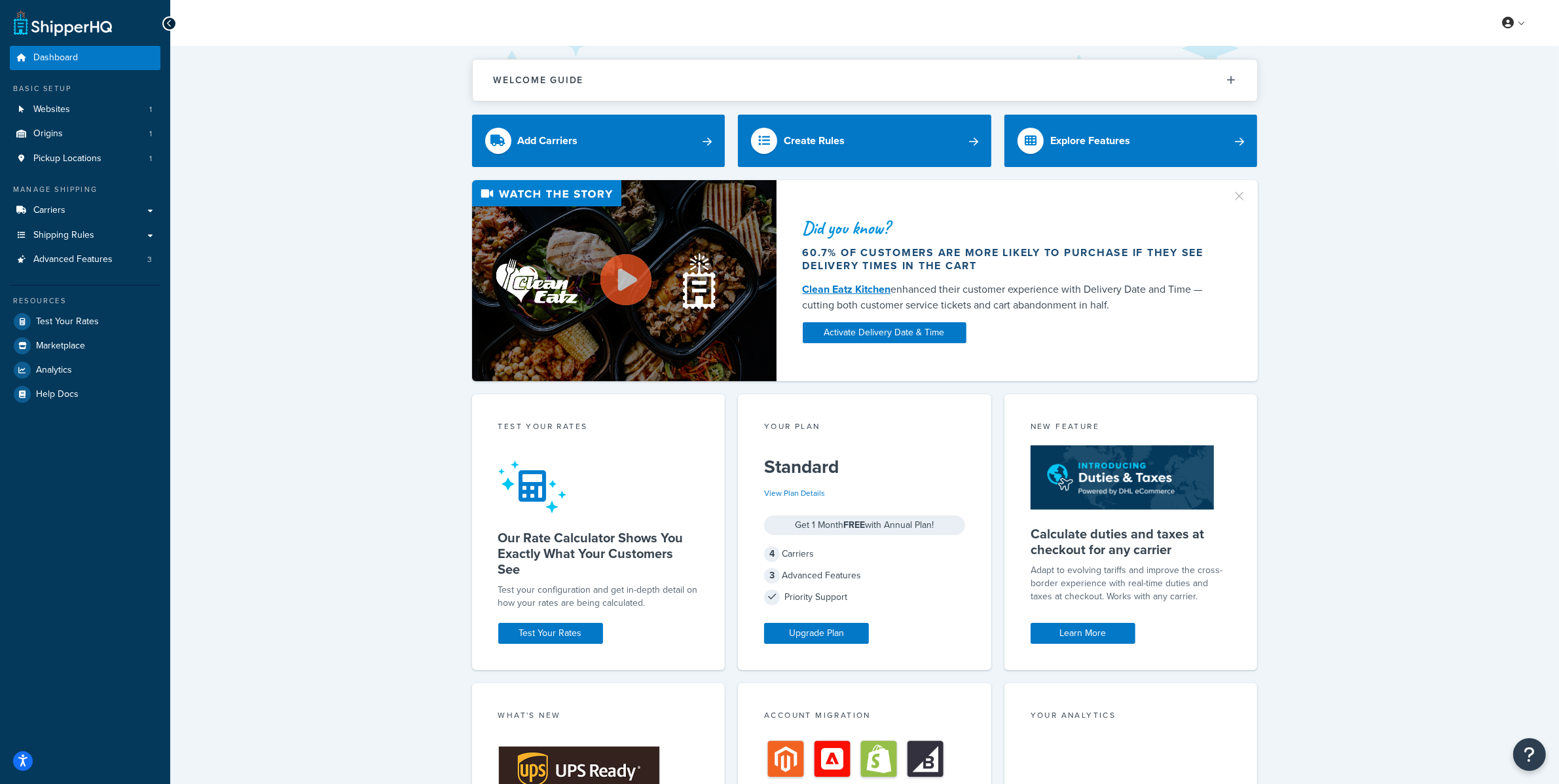
click at [1523, 751] on button "Open Resource Center" at bounding box center [1529, 754] width 33 height 33
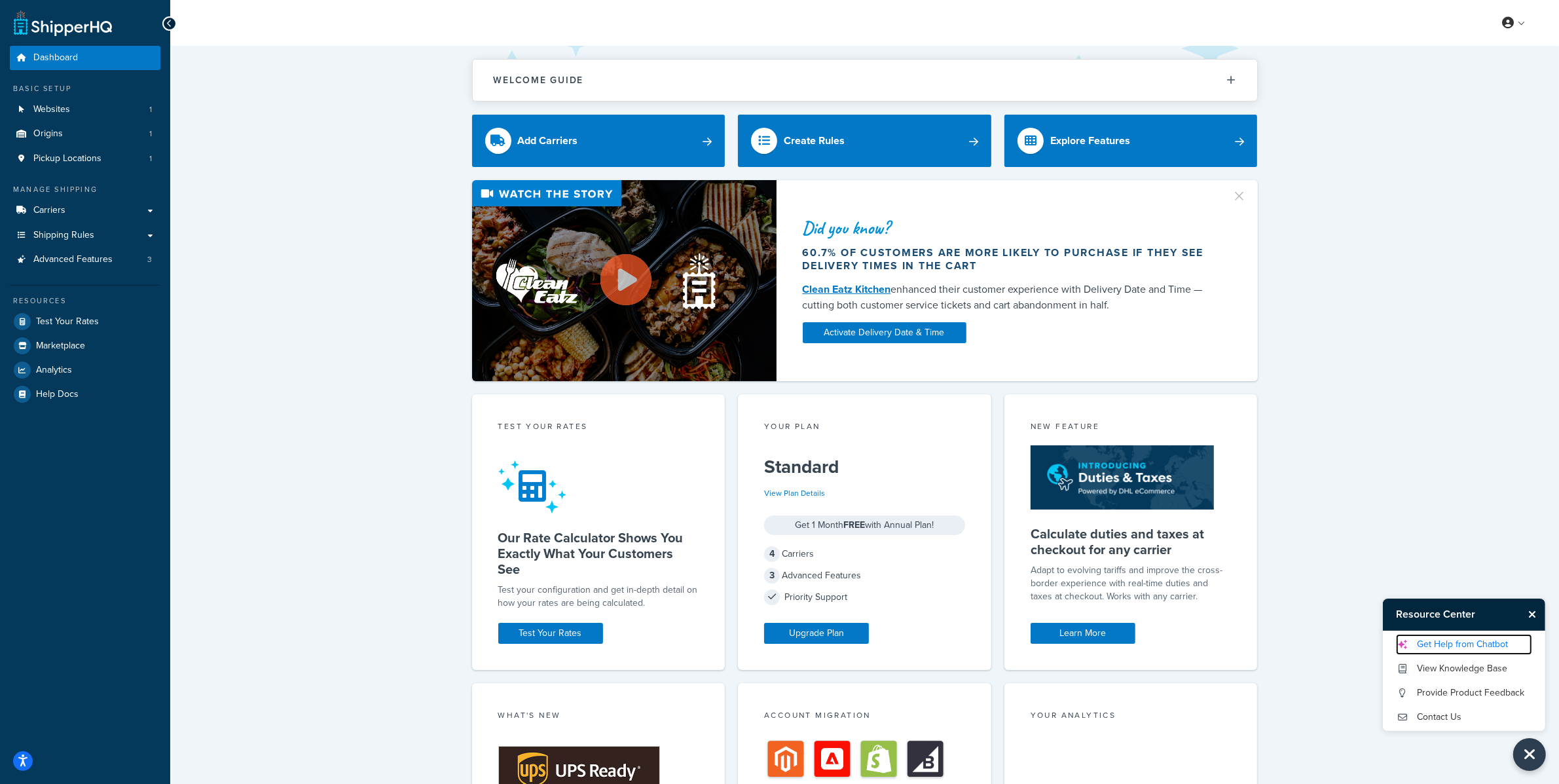
click at [1442, 645] on link "Get Help from Chatbot" at bounding box center [1464, 644] width 136 height 21
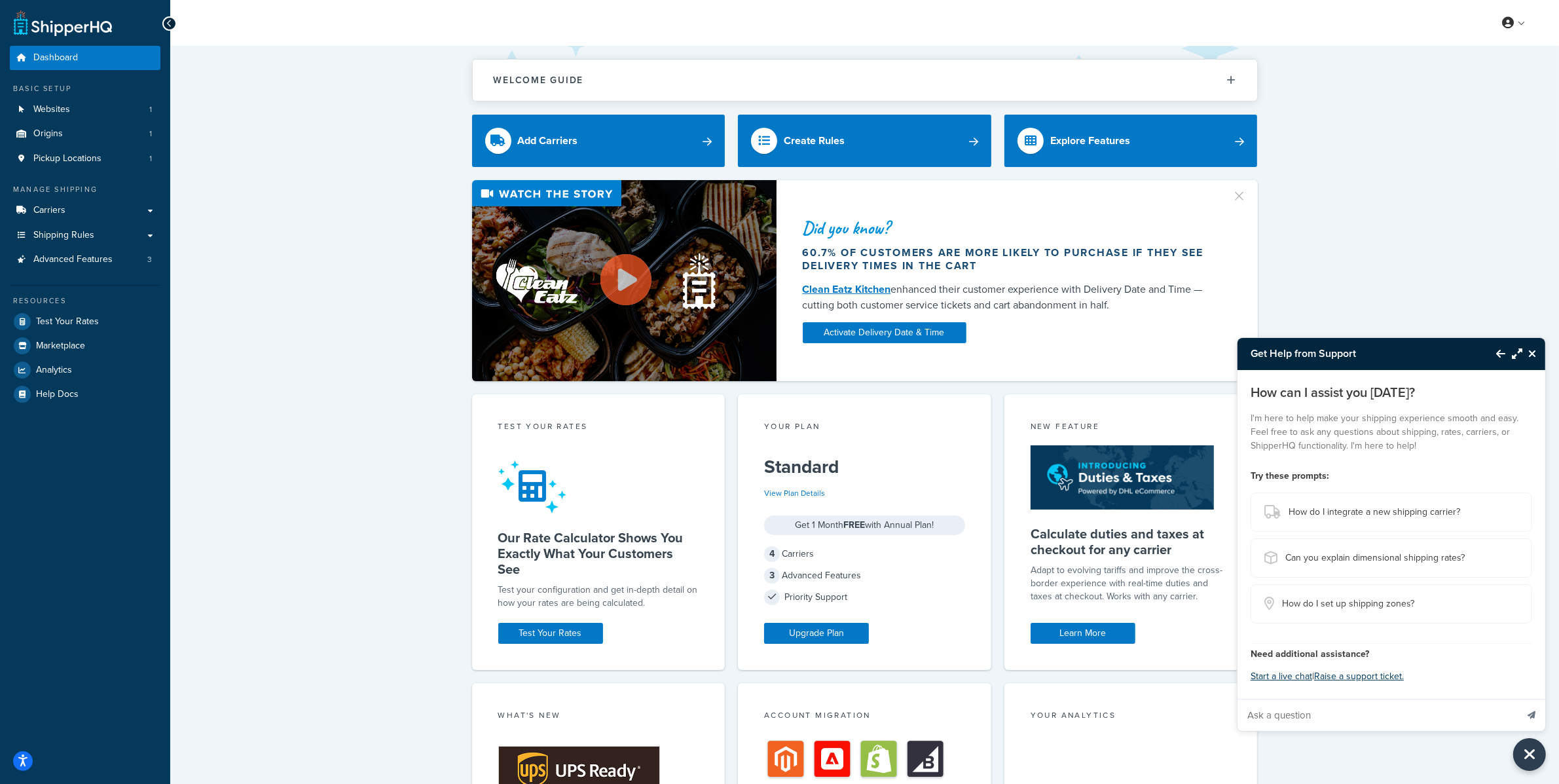
click at [1418, 706] on input "Ask a question" at bounding box center [1377, 714] width 279 height 32
paste input "the rate I get in "test your rates" is not the same rate my customer was charged"
paste input "the issue is that the hazmat fee is not populatin gon the live store this is th…"
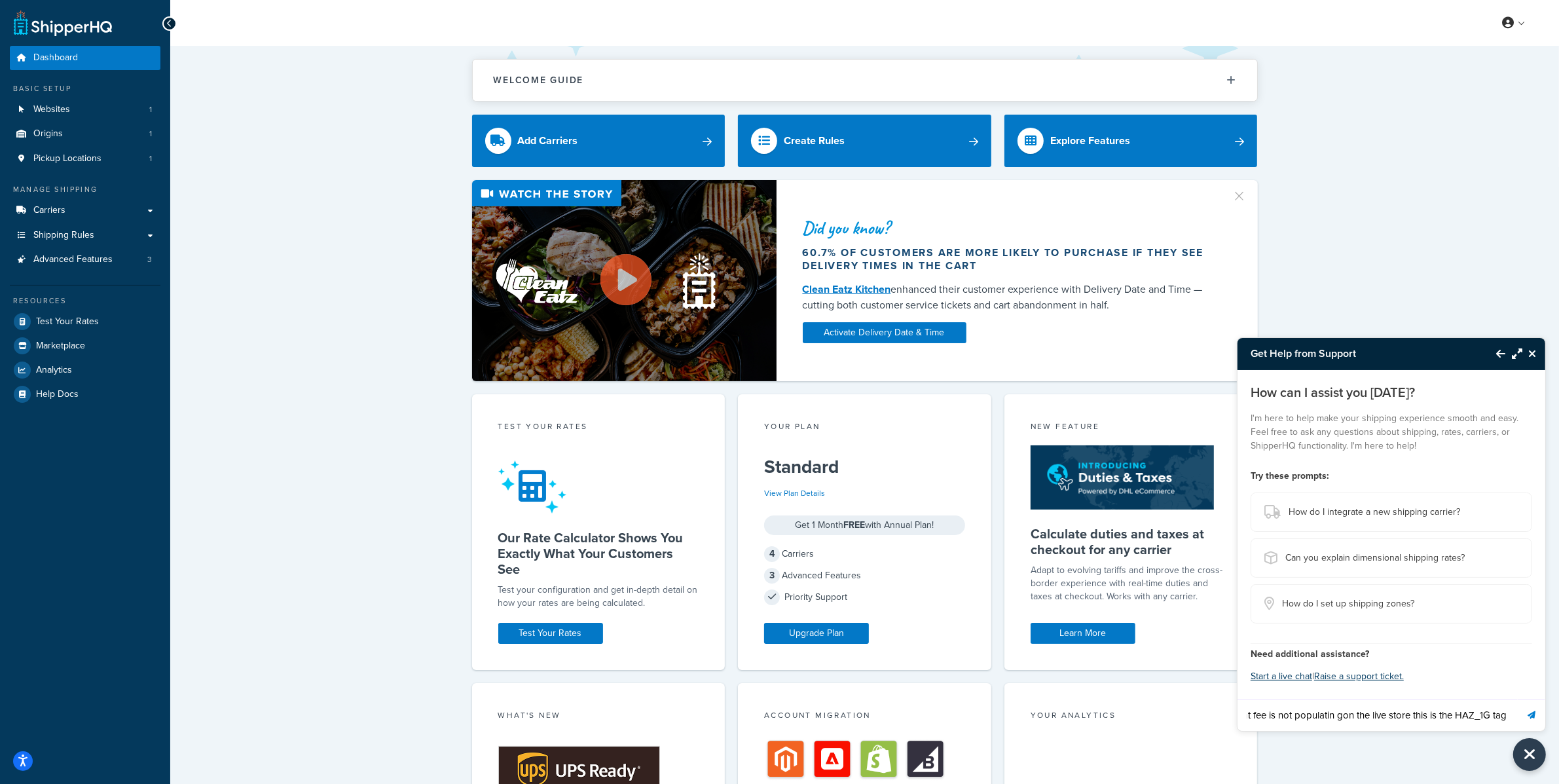
type input "the rate I get in "test your rates" is not the same rate my customer was charge…"
click at [1518, 699] on button "Send message" at bounding box center [1532, 715] width 27 height 33
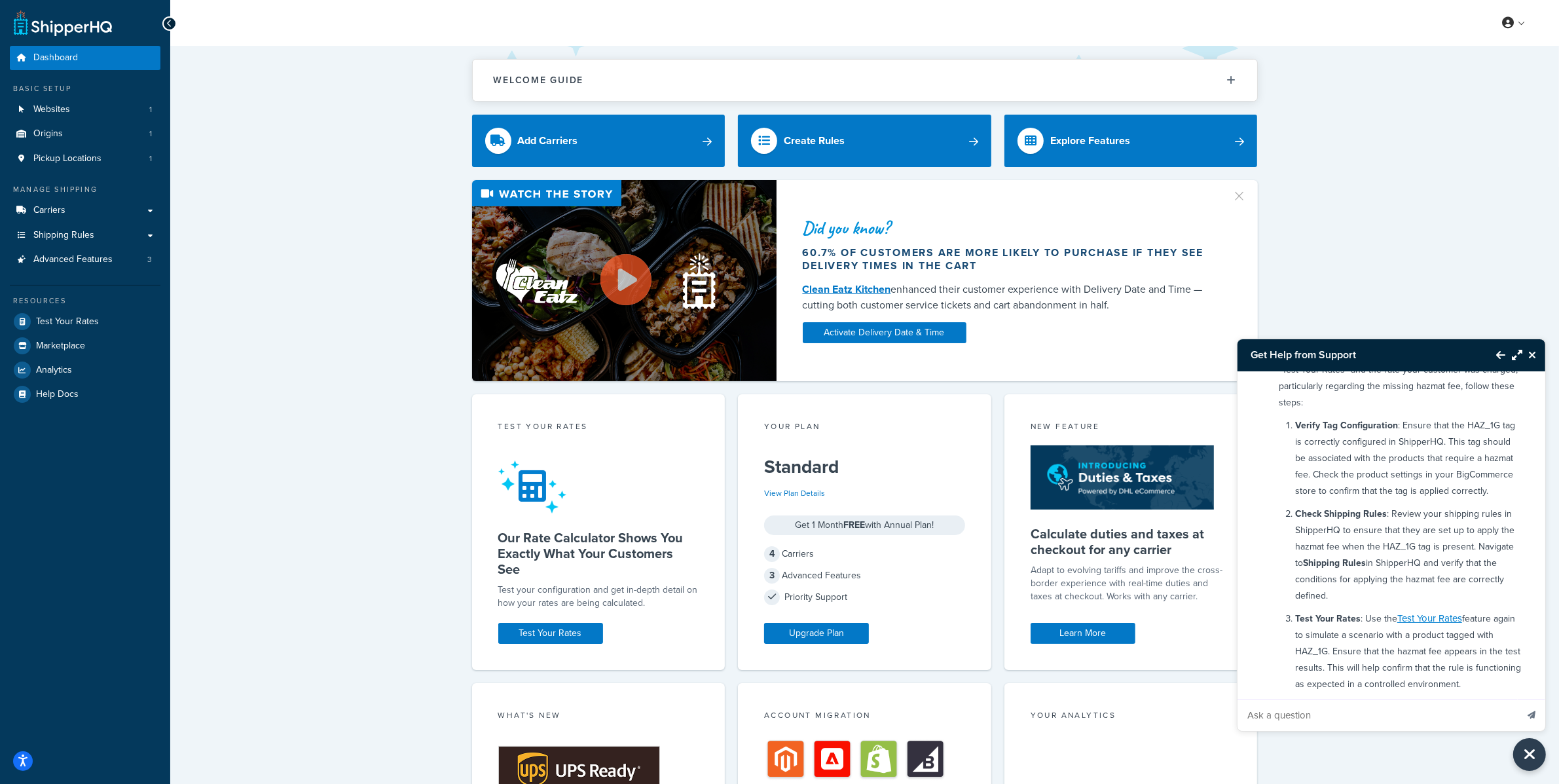
scroll to position [120, 0]
click at [1517, 352] on icon "Maximize Resource Center" at bounding box center [1517, 355] width 11 height 11
click at [1517, 352] on div "To address the discrepancy between the rate you see in "Test Your Rates" and th…" at bounding box center [1400, 775] width 259 height 863
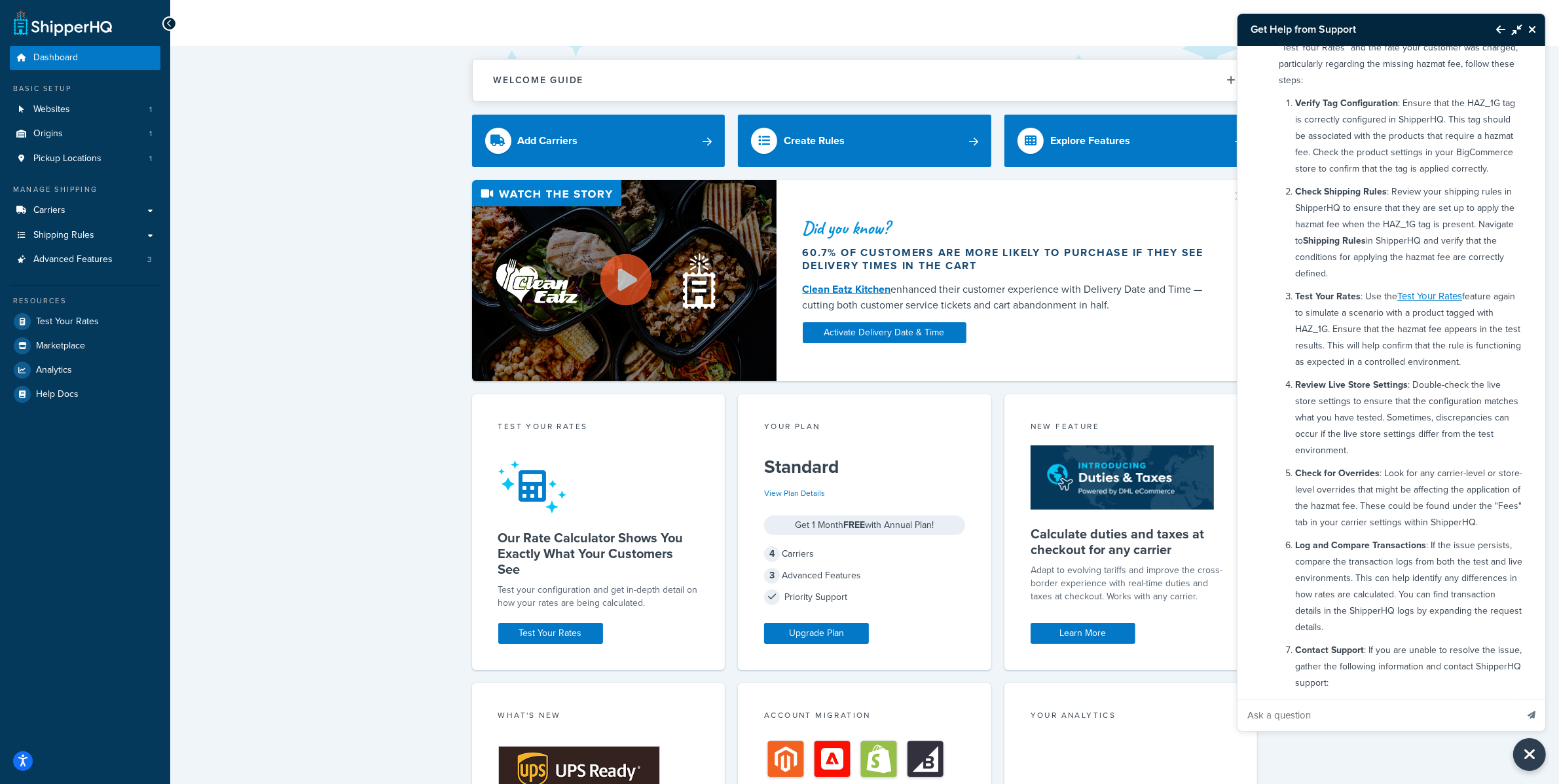
click at [1476, 490] on p "Check for Overrides : Look for any carrier-level or store-level overrides that …" at bounding box center [1409, 498] width 228 height 65
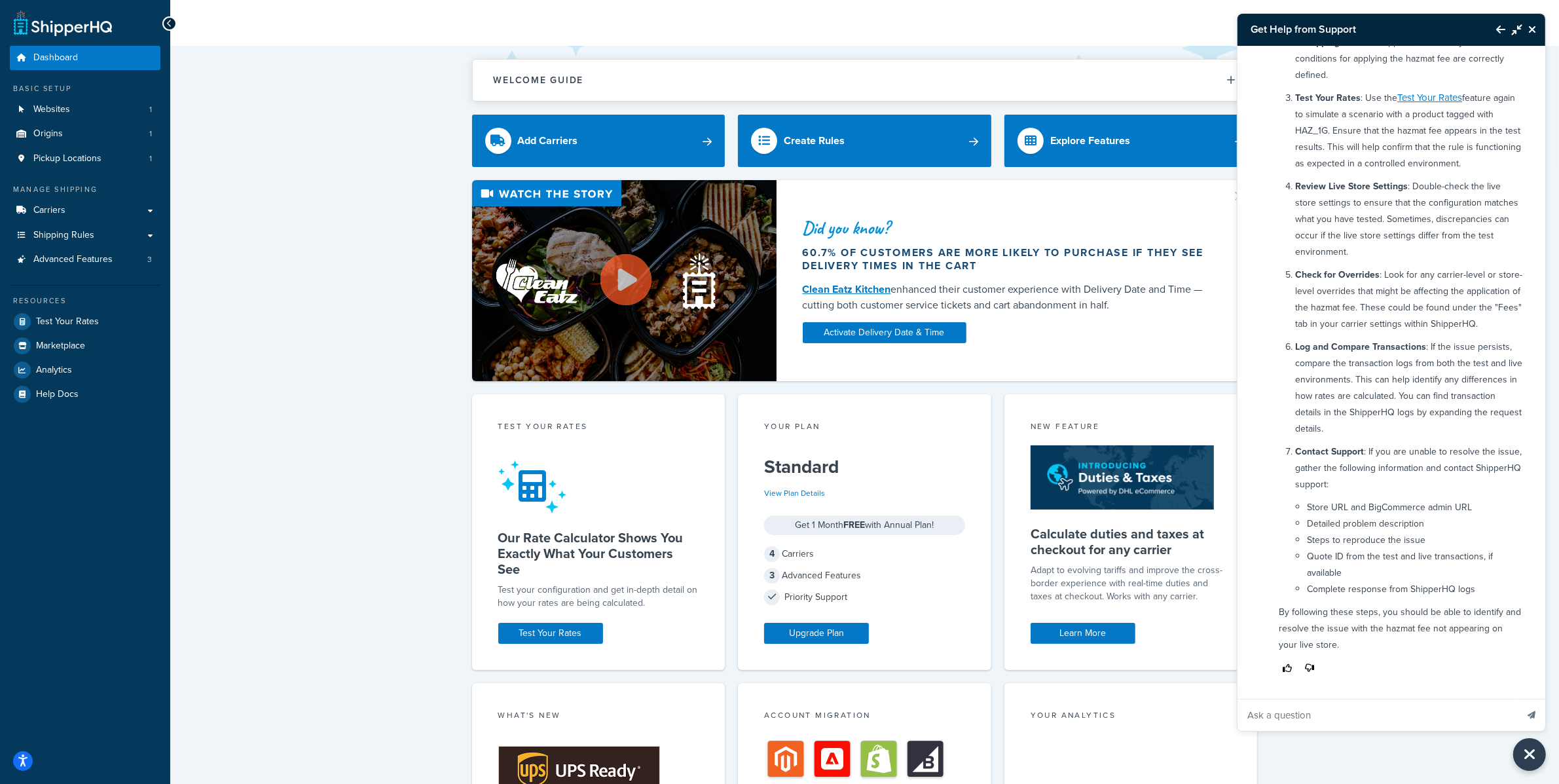
click at [1535, 28] on icon "Close Resource Center" at bounding box center [1532, 30] width 8 height 11
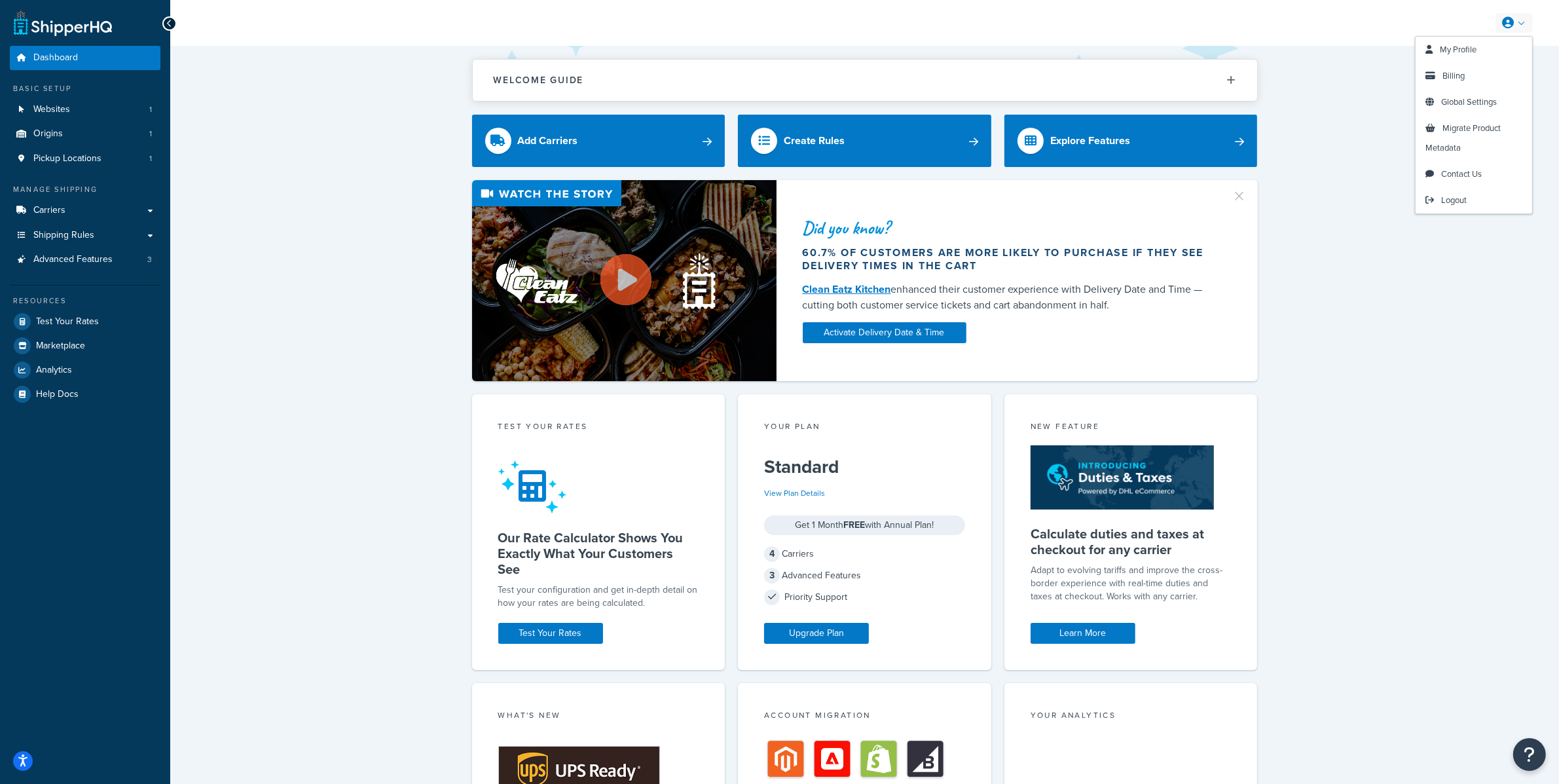
click at [1514, 23] on icon at bounding box center [1508, 23] width 12 height 12
click at [1467, 199] on span "Logout" at bounding box center [1454, 201] width 25 height 13
click at [1463, 199] on span "Logout" at bounding box center [1454, 201] width 25 height 13
click at [1519, 13] on link at bounding box center [1514, 23] width 37 height 20
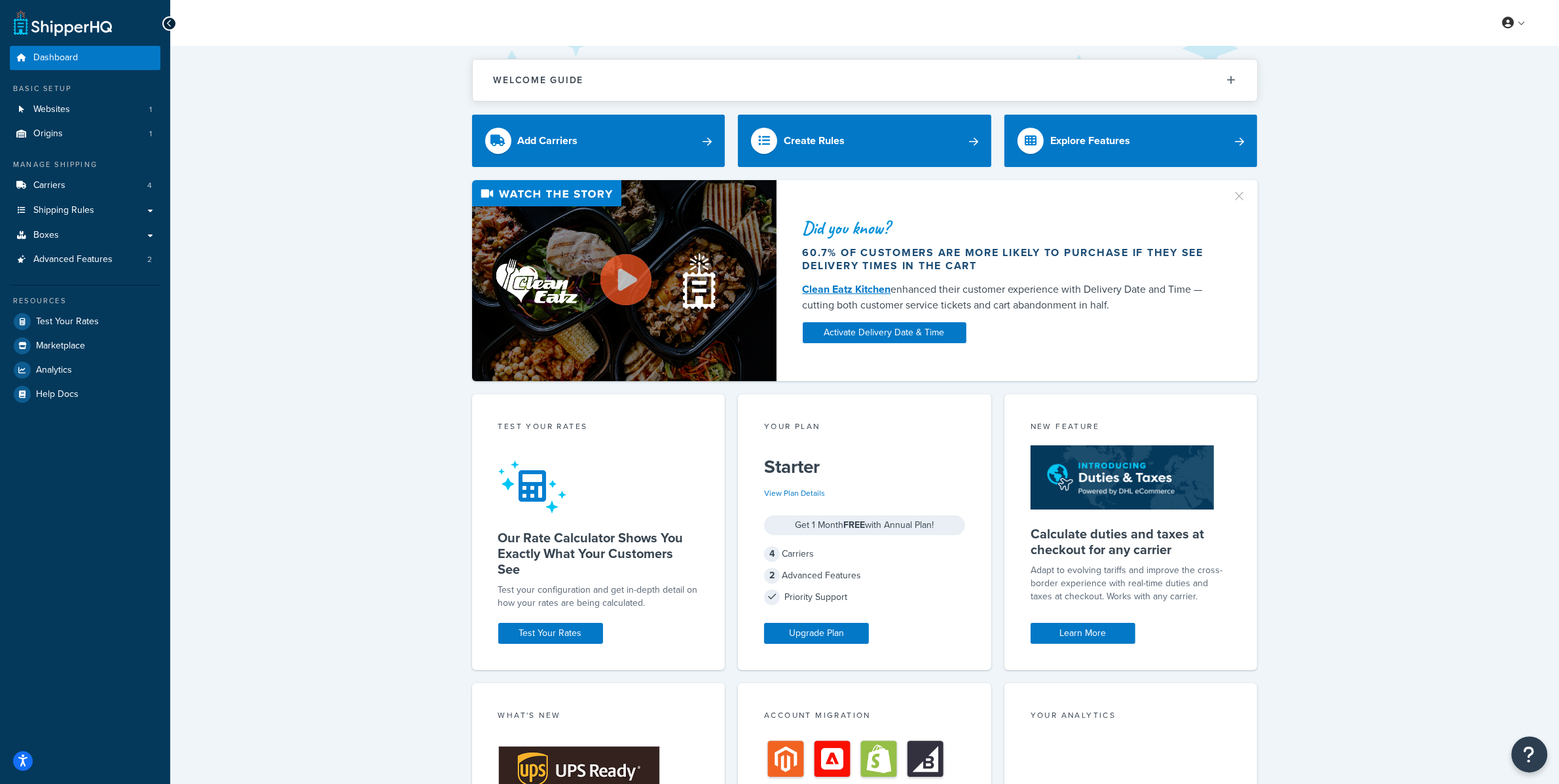
click at [1538, 763] on button "Open Resource Center" at bounding box center [1530, 755] width 36 height 36
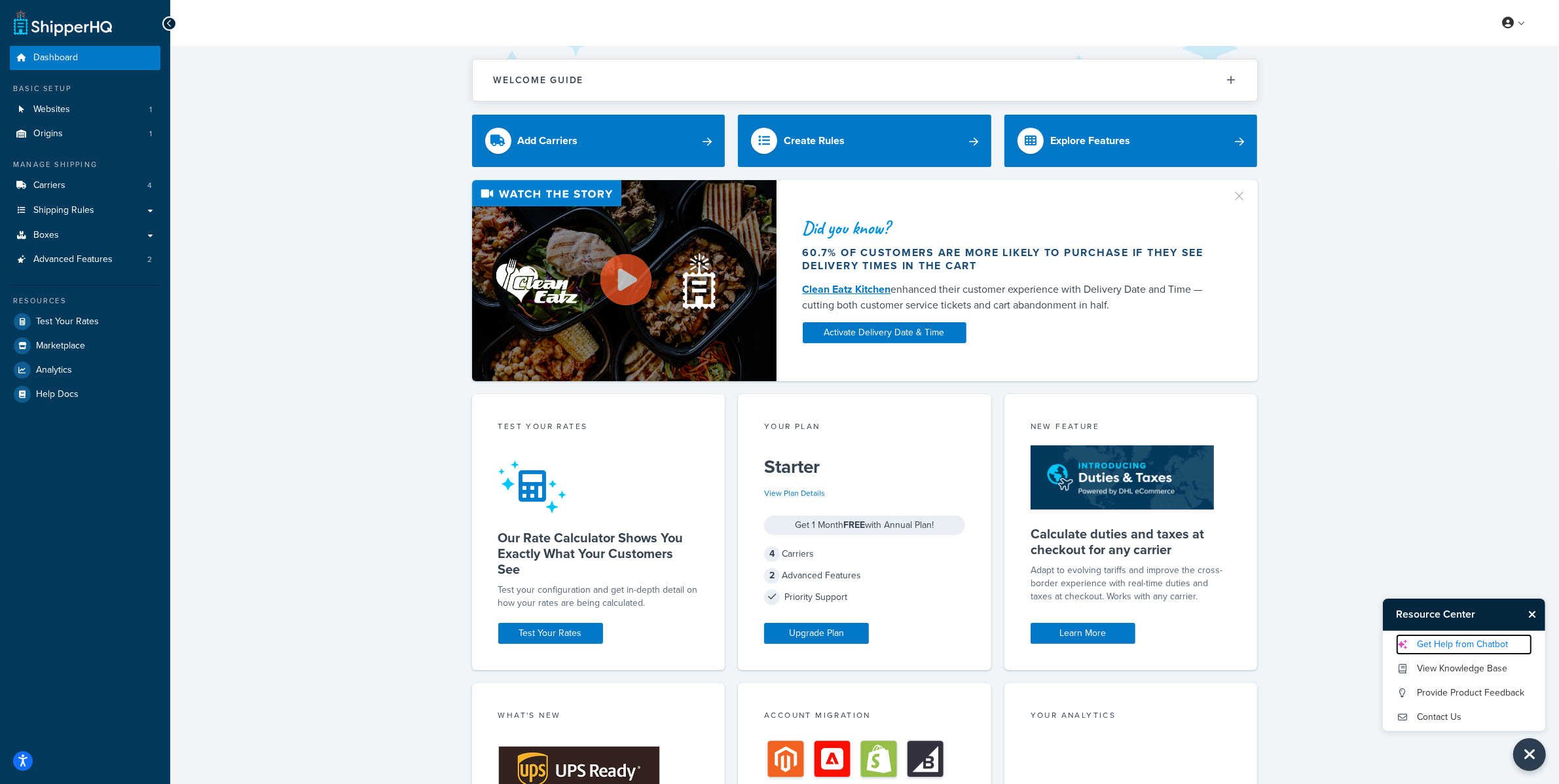
click at [1478, 643] on link "Get Help from Chatbot" at bounding box center [1464, 644] width 136 height 21
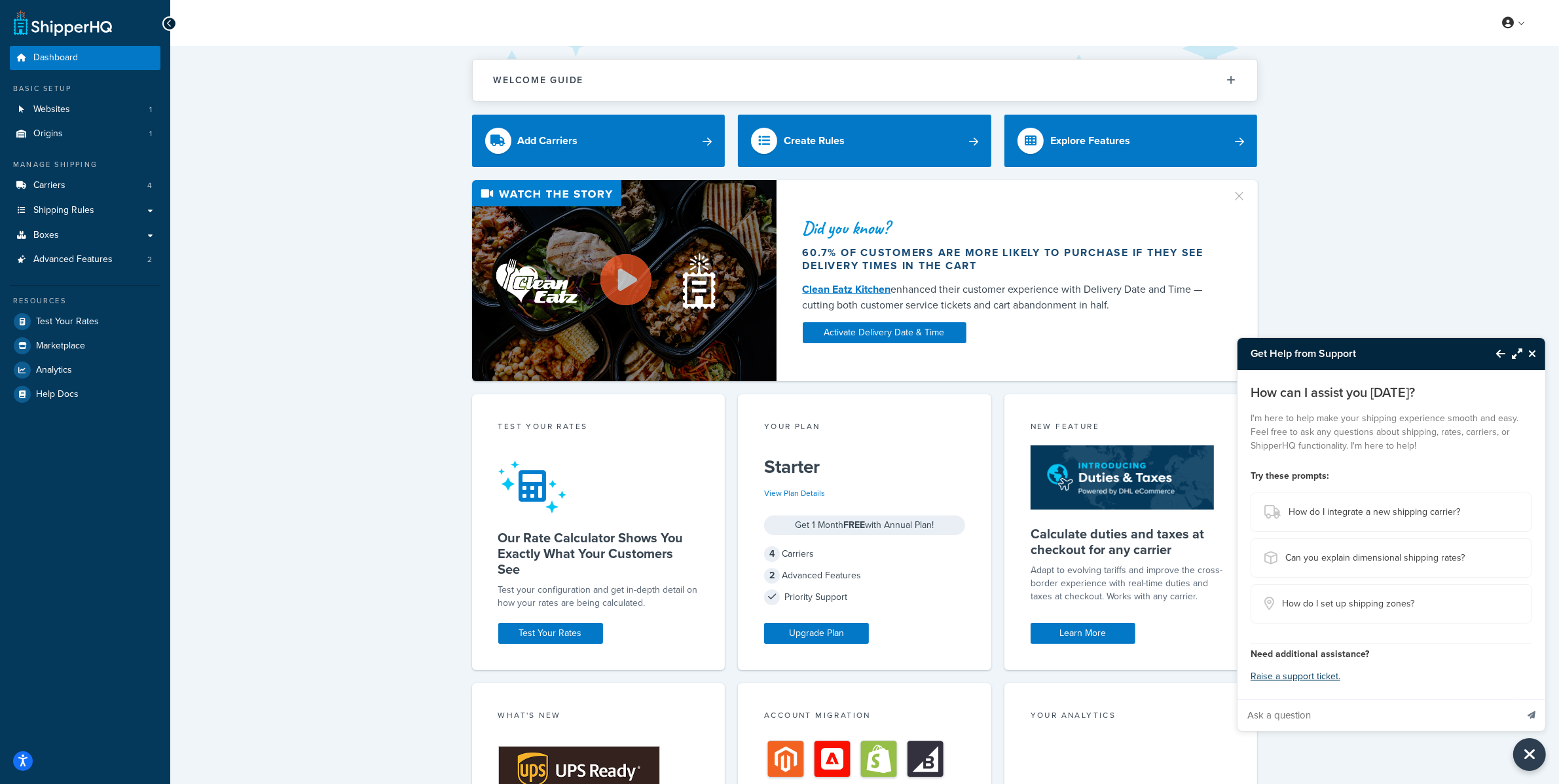
click at [1388, 718] on input "Ask a question" at bounding box center [1377, 714] width 279 height 32
paste input "Running into a shipping issue on our Drywall Trim site ([DOMAIN_NAME] ). As you…"
type input "Running into a shipping issue on our Drywall Trim site ([DOMAIN_NAME] ). As you…"
click at [1537, 714] on button "Send message" at bounding box center [1532, 715] width 27 height 33
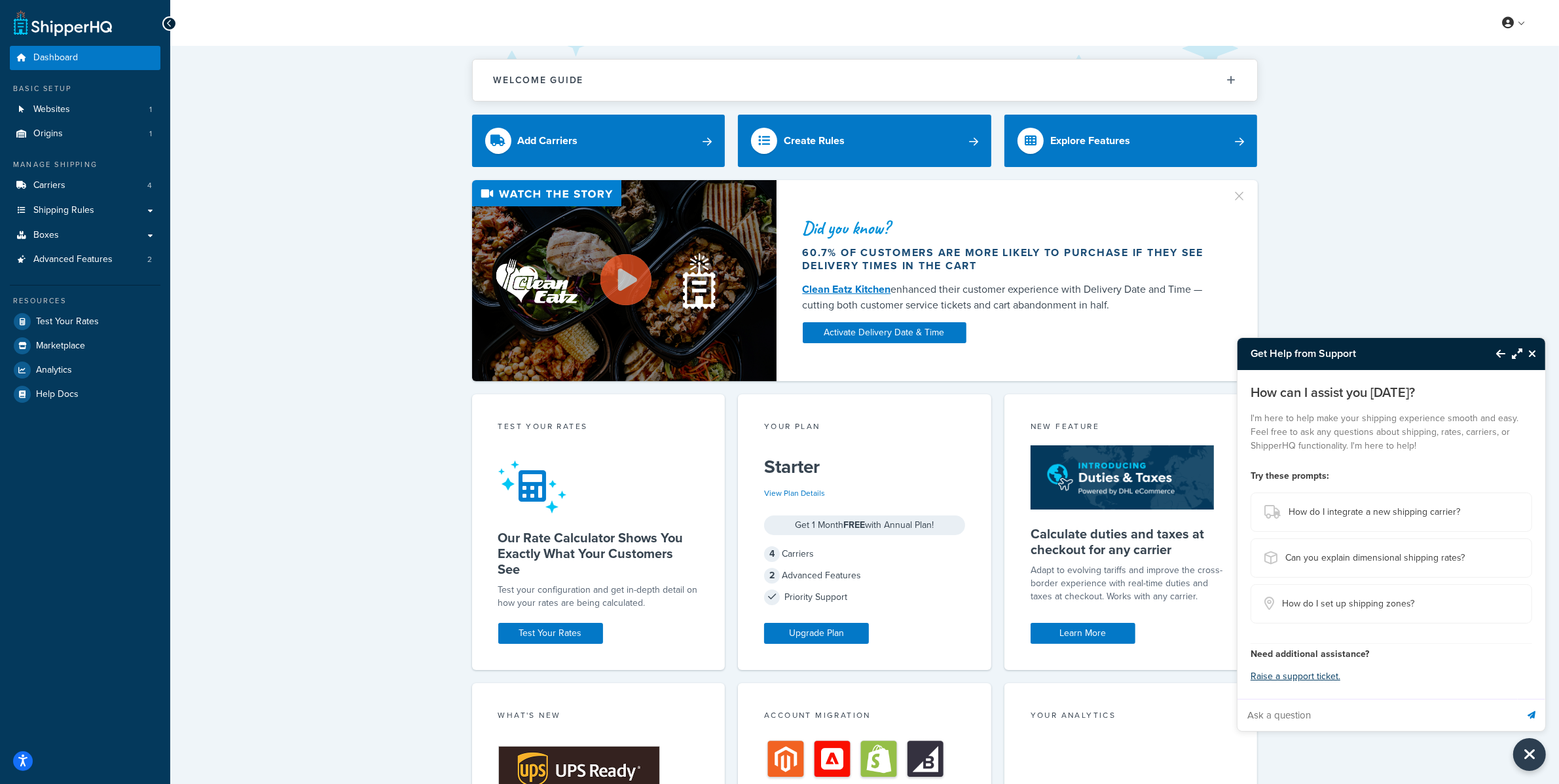
scroll to position [0, 0]
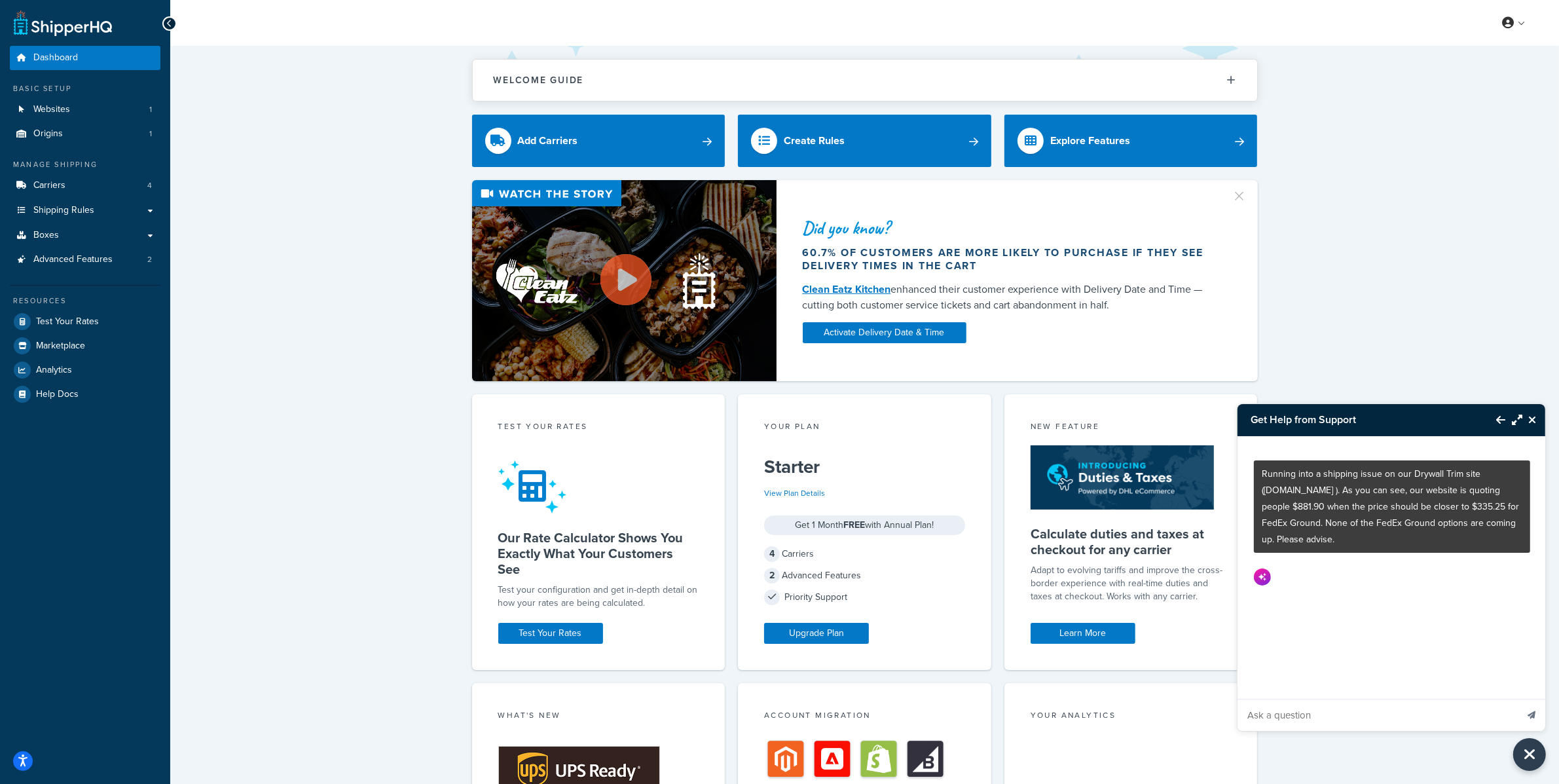
click at [1513, 422] on icon "Maximize Resource Center" at bounding box center [1517, 420] width 11 height 11
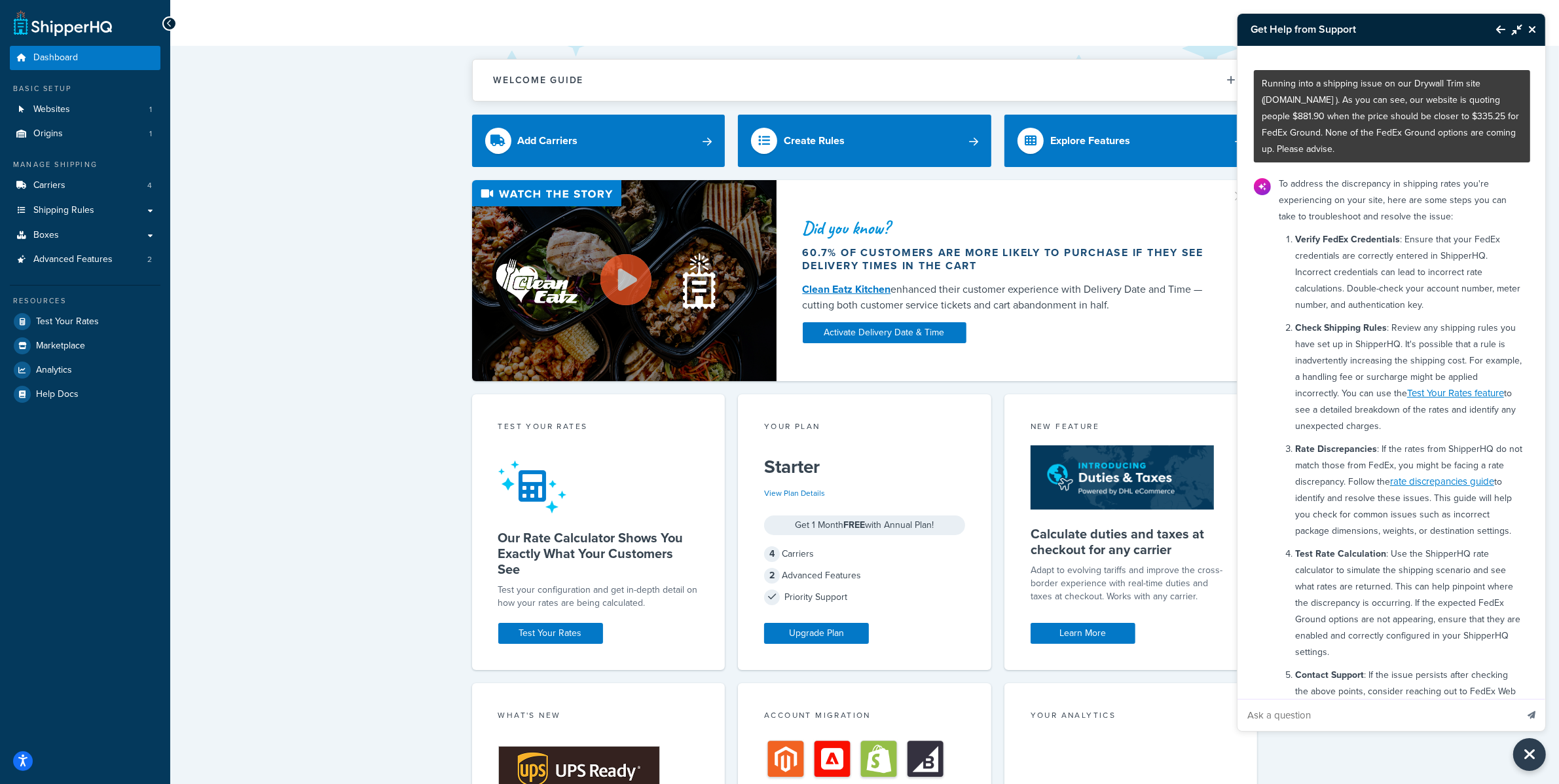
scroll to position [216, 0]
